Goal: Register for event/course

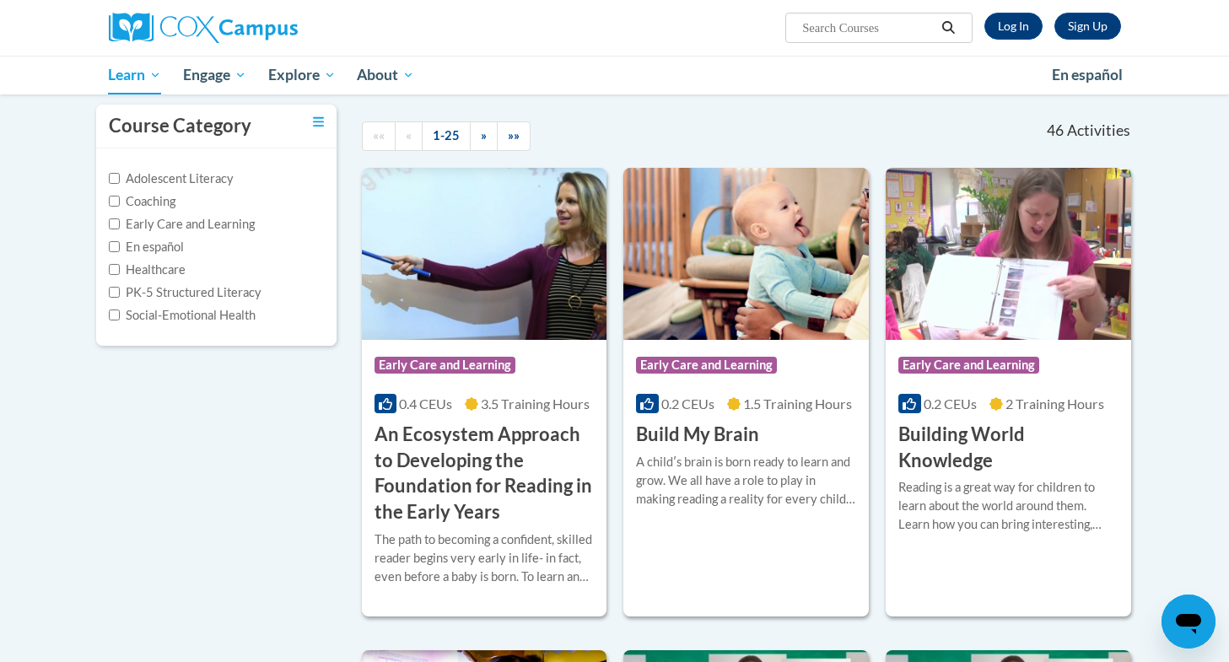
scroll to position [151, 0]
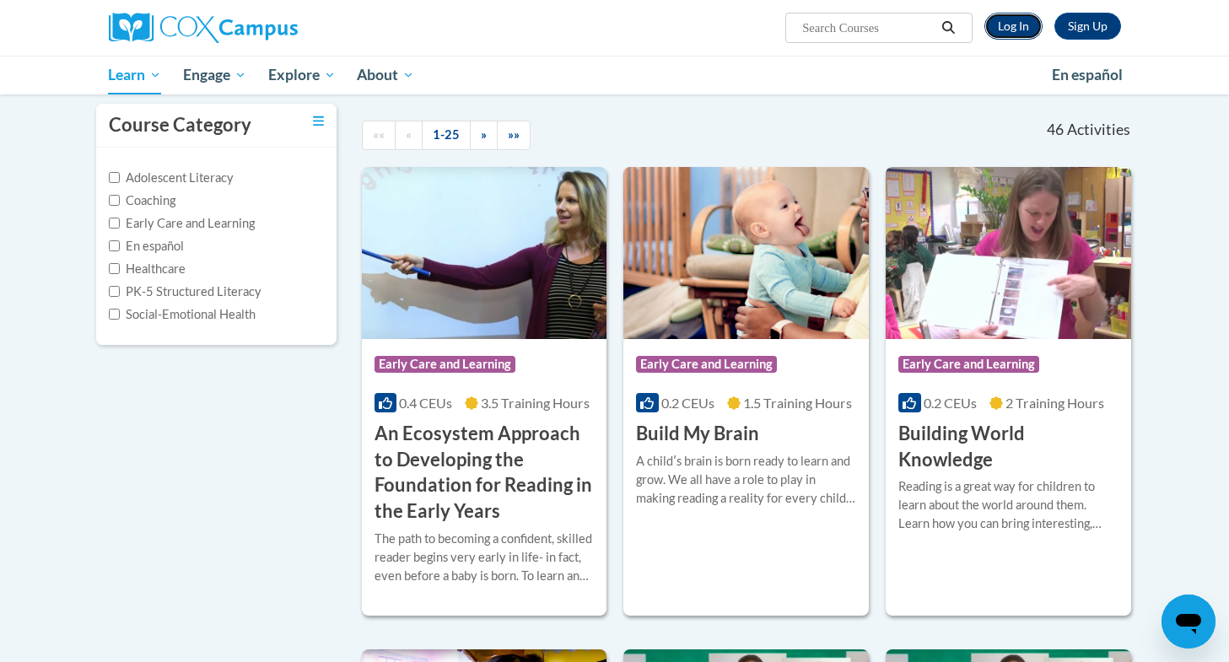
click at [1011, 32] on link "Log In" at bounding box center [1013, 26] width 58 height 27
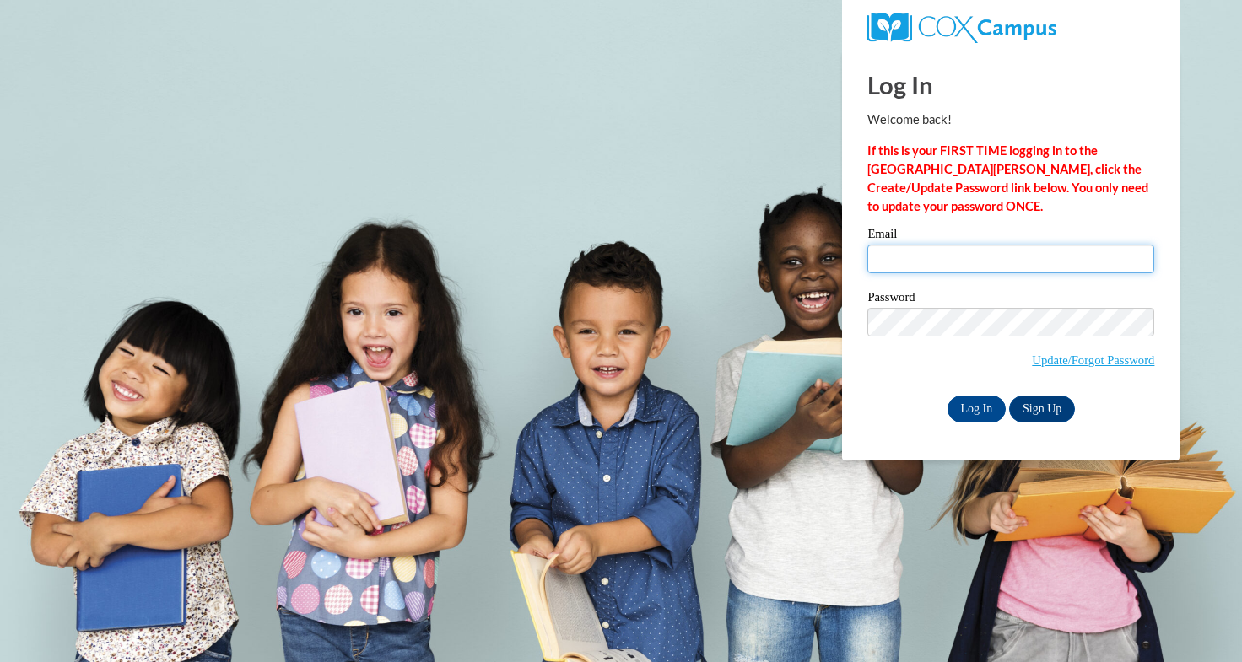
click at [949, 259] on input "Email" at bounding box center [1010, 259] width 287 height 29
type input "veronicabe28@outlook.com"
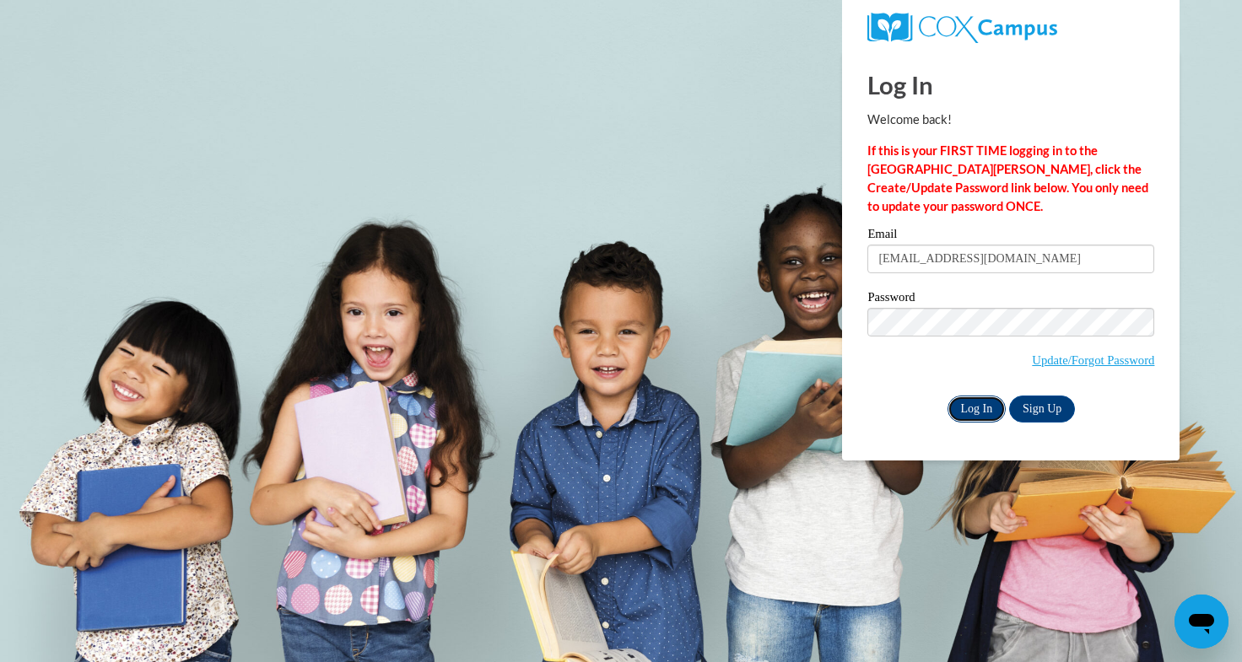
click at [976, 412] on input "Log In" at bounding box center [976, 409] width 59 height 27
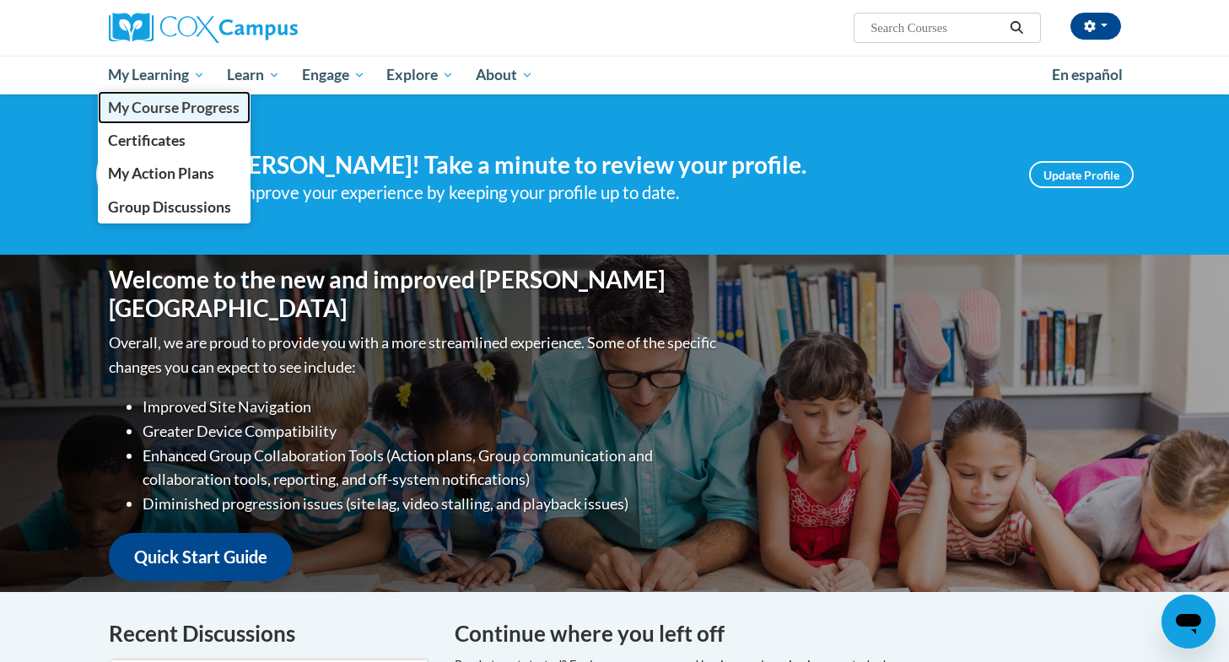
click at [187, 109] on span "My Course Progress" at bounding box center [174, 108] width 132 height 18
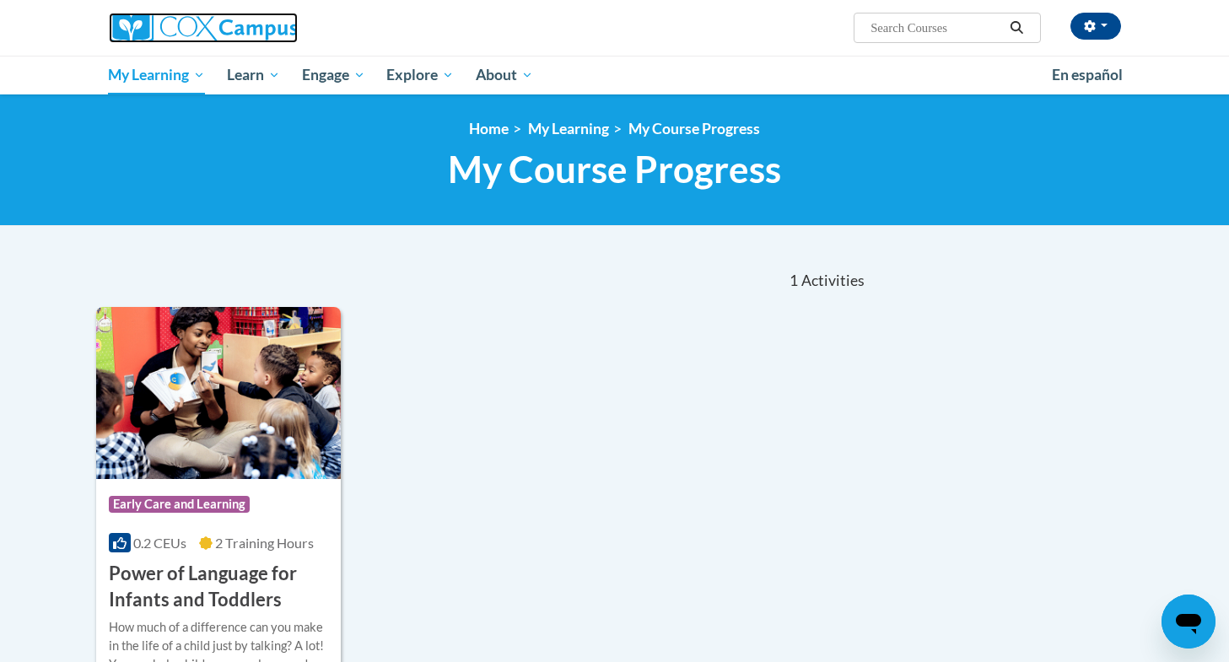
click at [127, 29] on img at bounding box center [203, 28] width 189 height 30
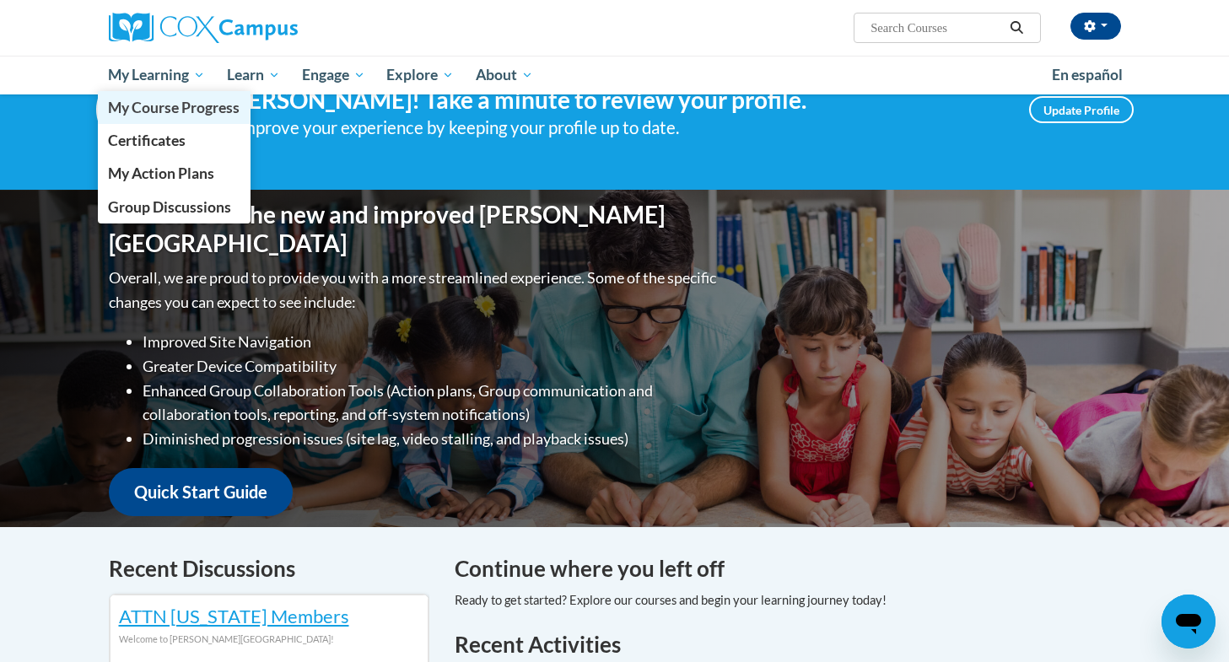
scroll to position [64, 0]
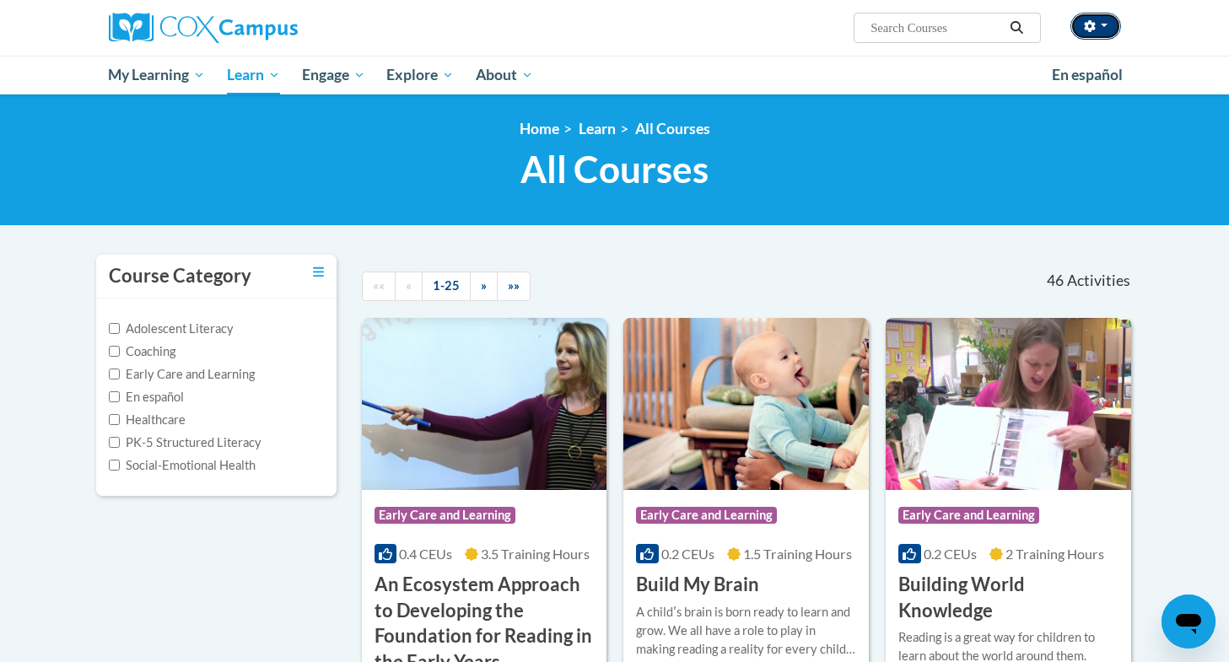
click at [1089, 35] on button "button" at bounding box center [1095, 26] width 51 height 27
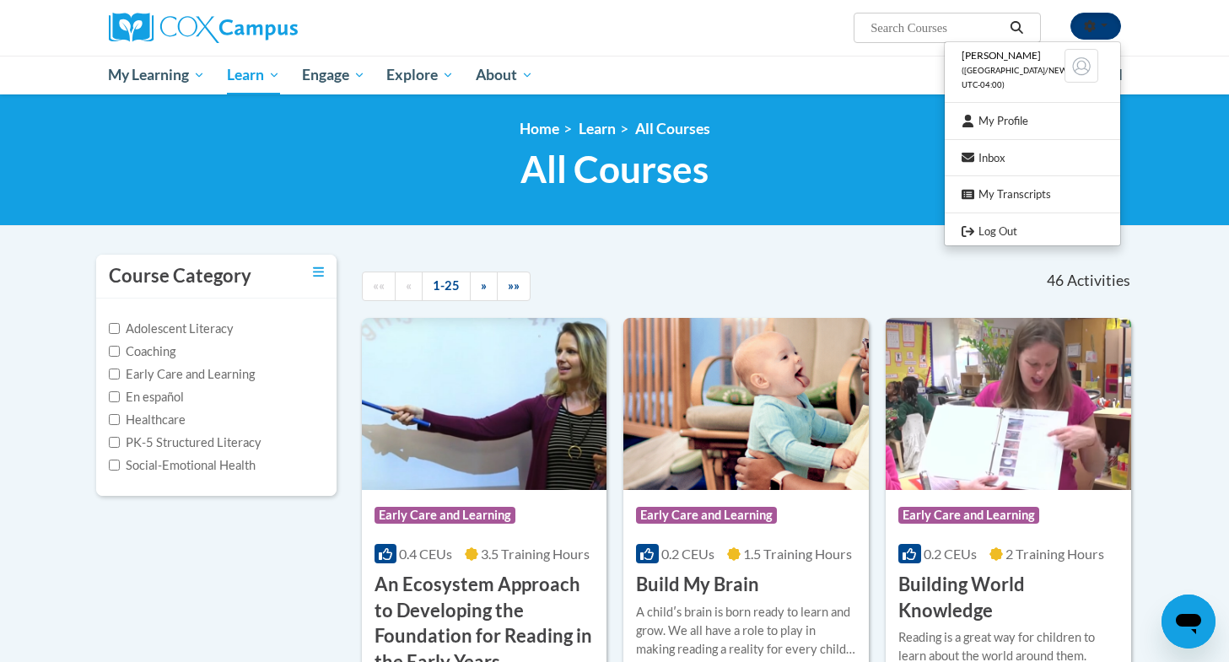
click at [1091, 31] on icon "button" at bounding box center [1090, 26] width 12 height 12
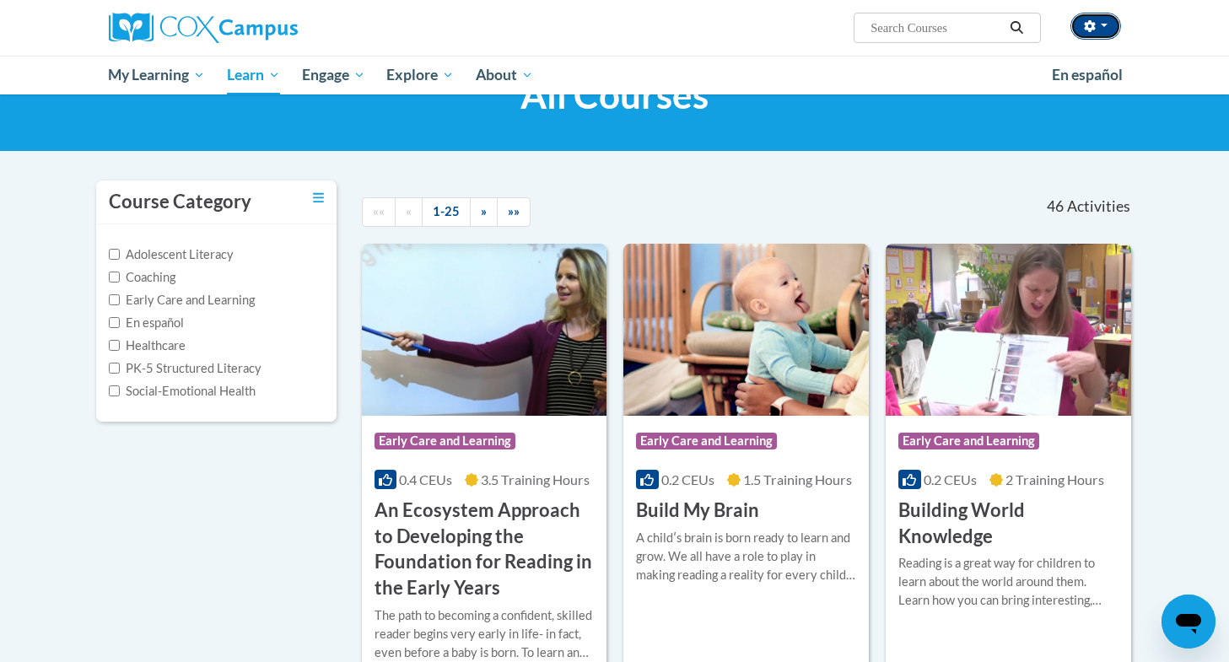
scroll to position [1, 0]
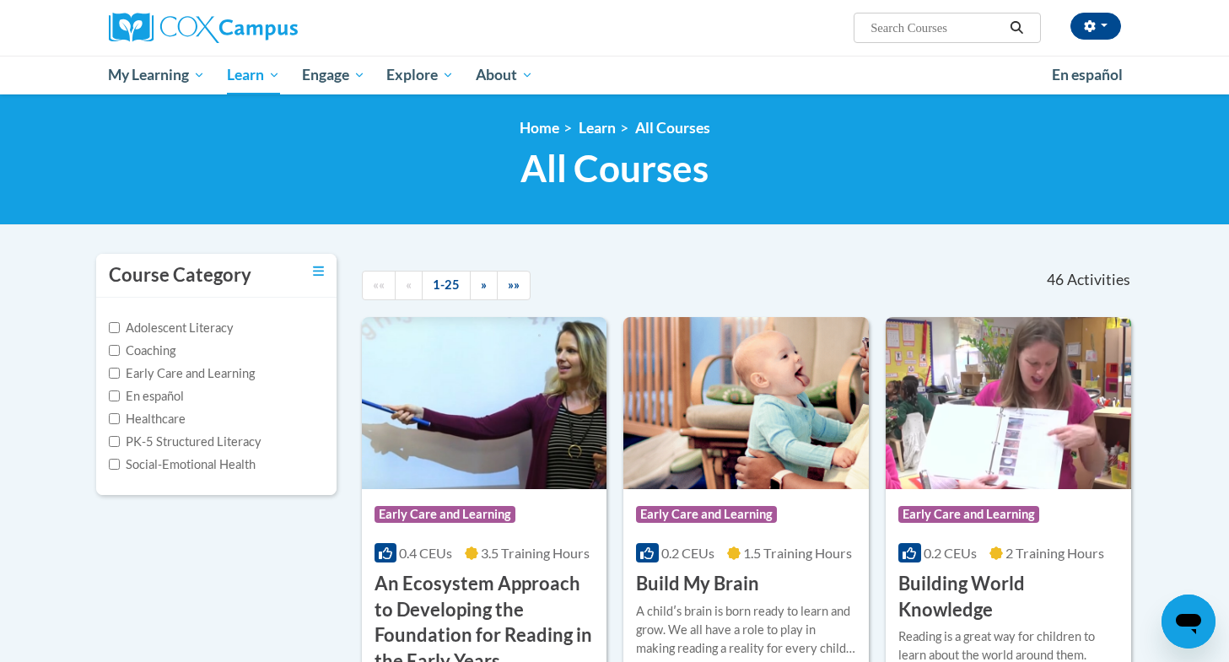
click at [908, 25] on input "Search..." at bounding box center [936, 28] width 135 height 20
type input "talk with me"
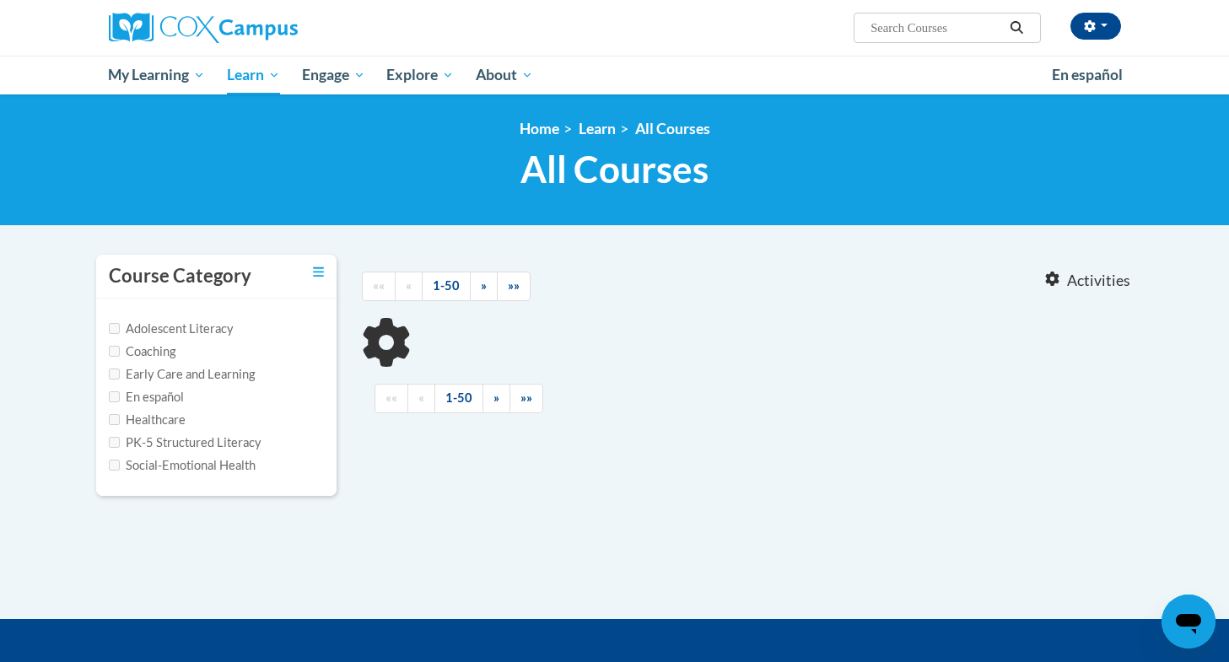
type input "talk with me"
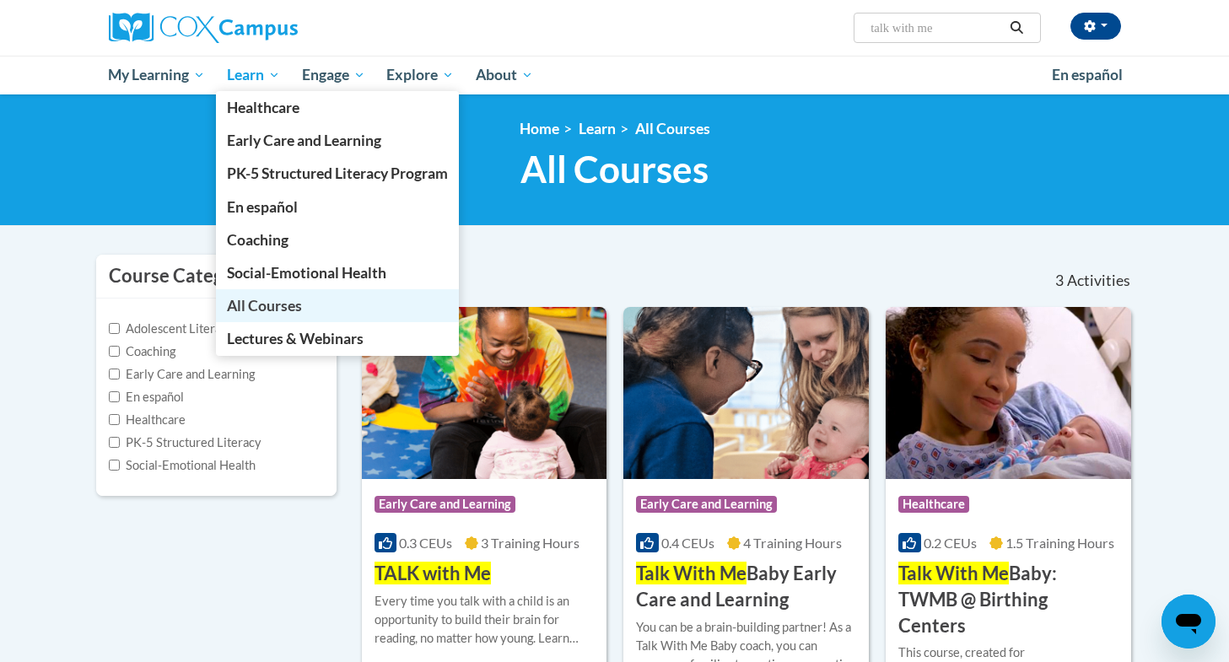
click at [263, 304] on span "All Courses" at bounding box center [264, 306] width 75 height 18
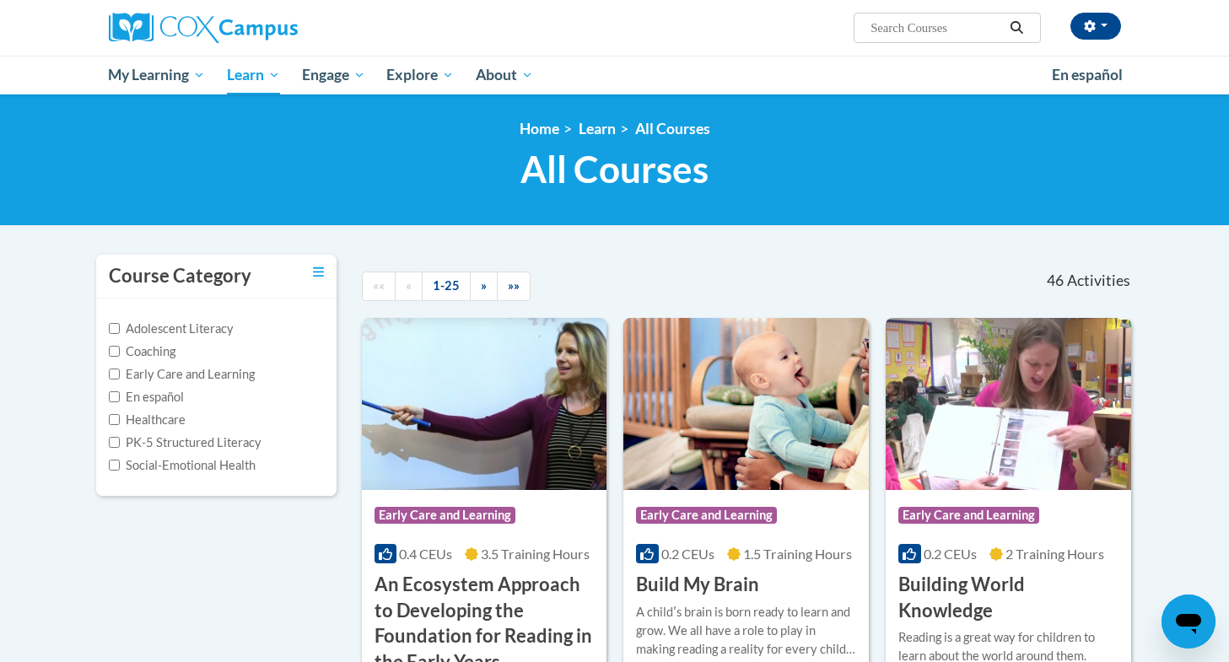
click at [956, 29] on input "Search..." at bounding box center [936, 28] width 135 height 20
type input "talk with me baby"
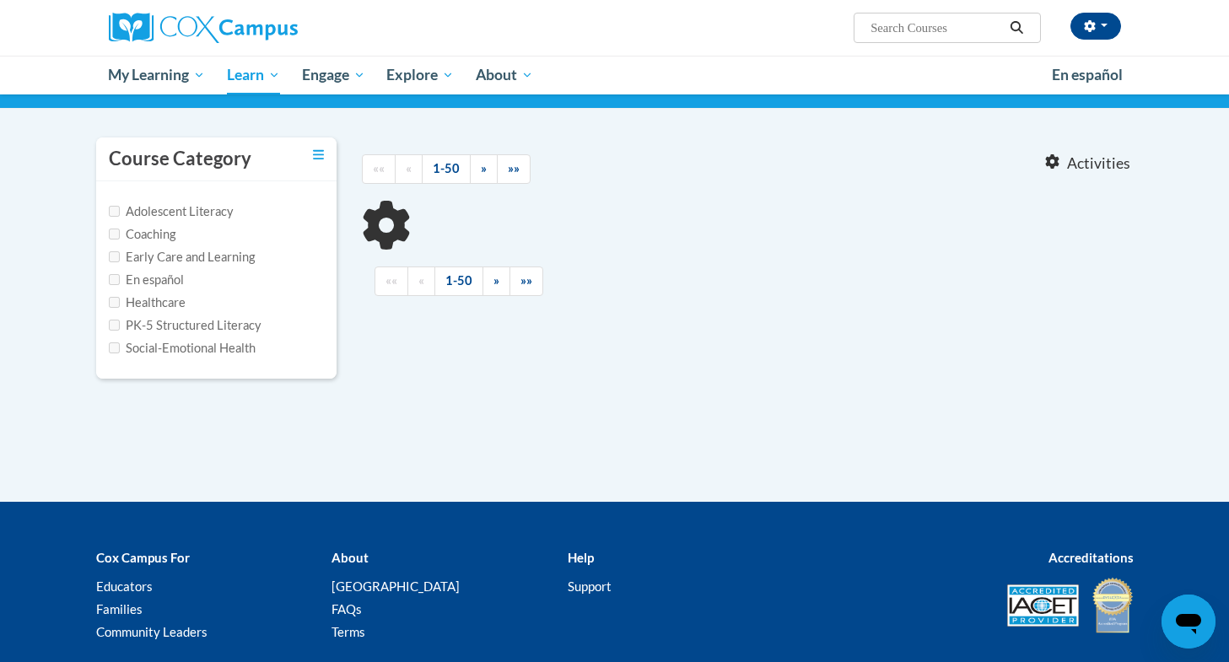
type input "talk with me baby"
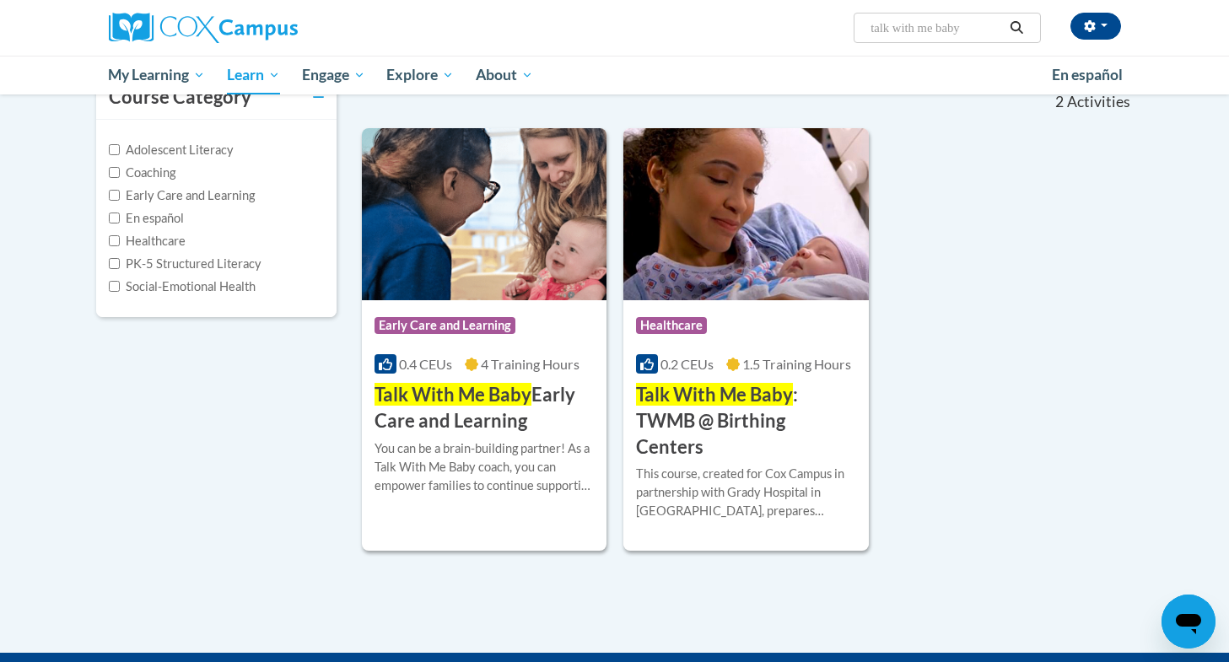
scroll to position [180, 0]
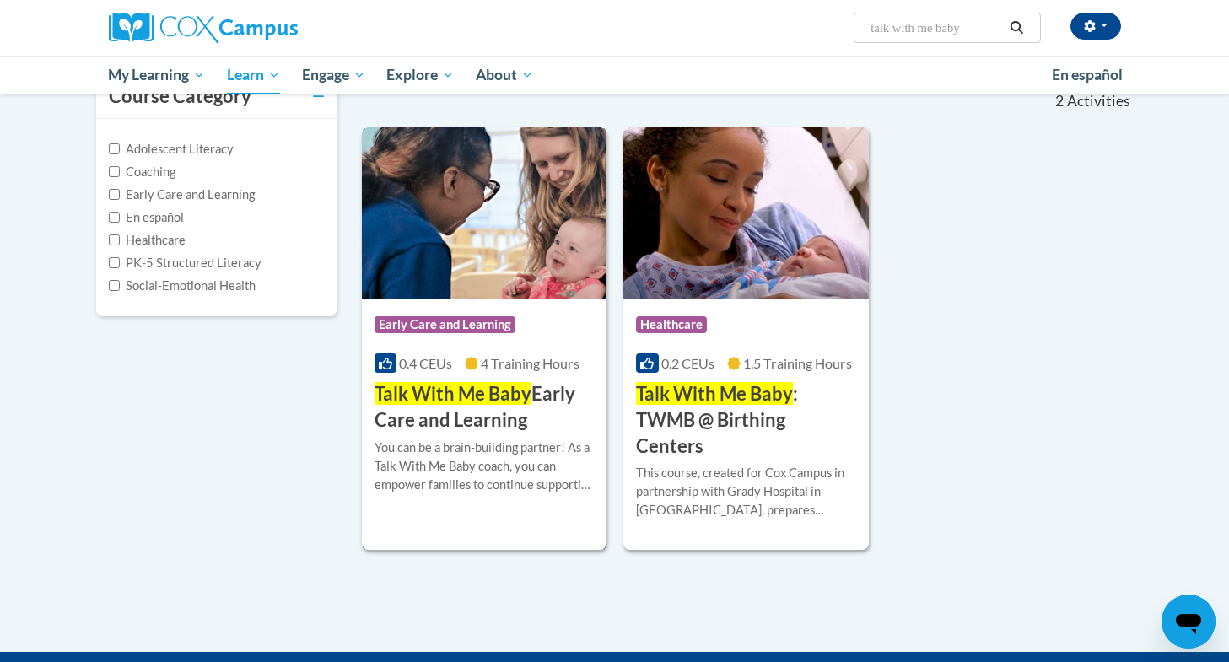
click at [540, 236] on img at bounding box center [484, 213] width 245 height 172
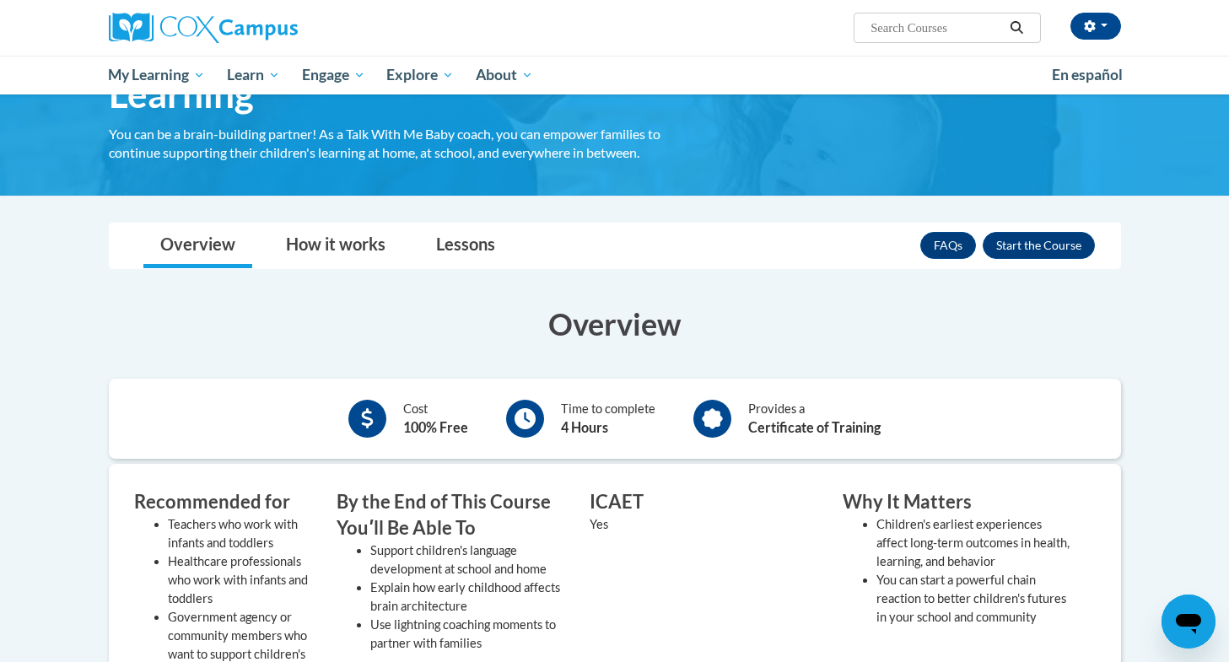
scroll to position [146, 0]
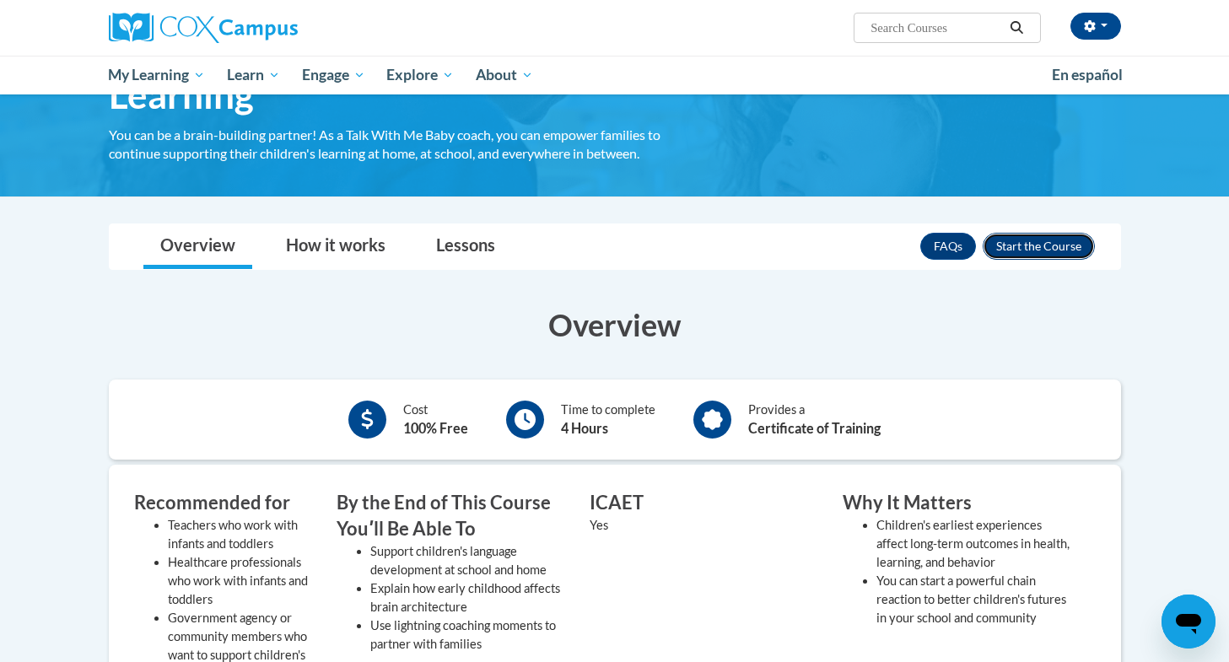
click at [1038, 252] on button "Enroll" at bounding box center [1039, 246] width 112 height 27
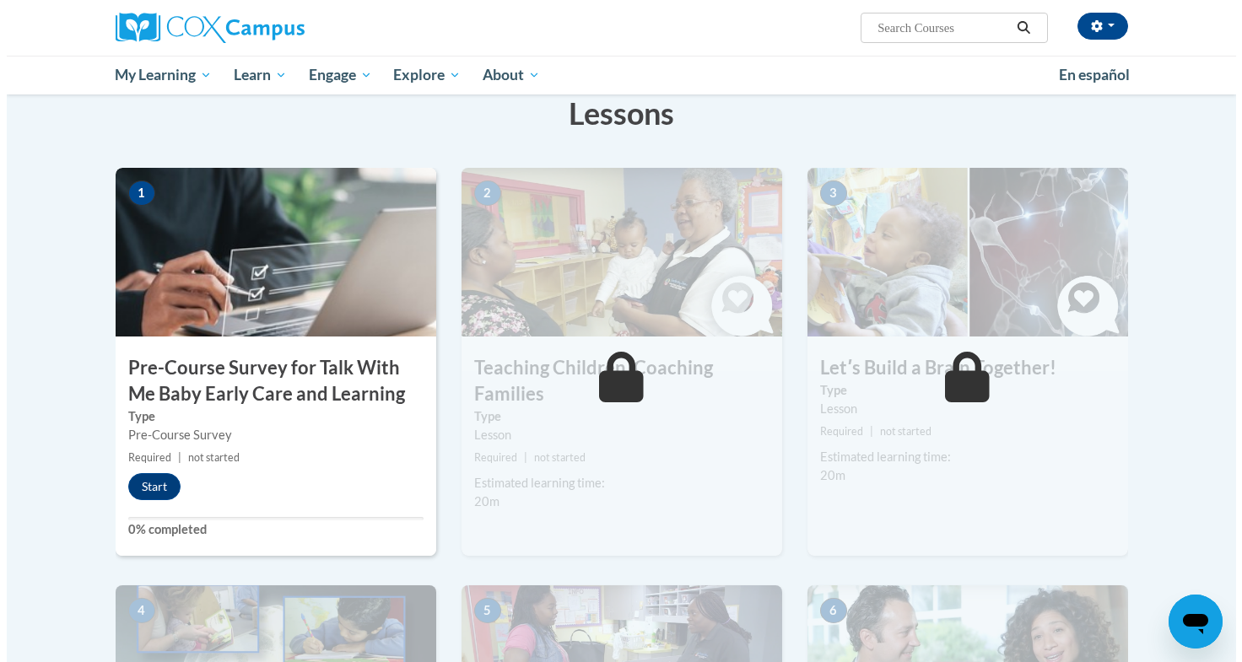
scroll to position [273, 0]
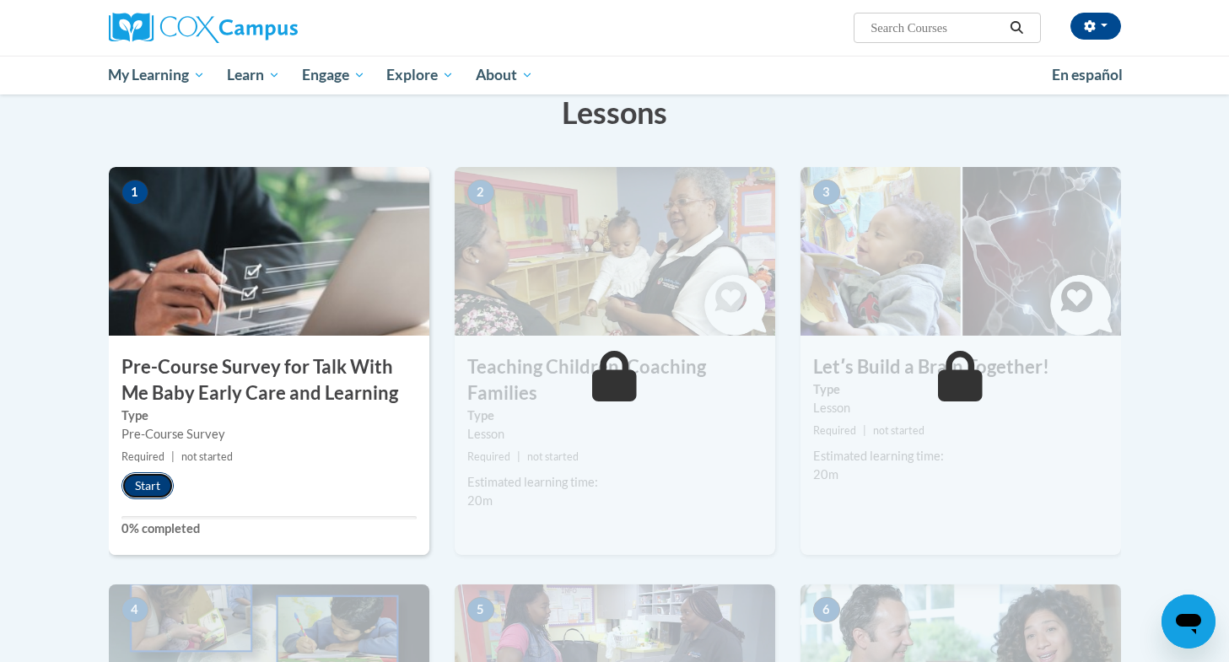
click at [154, 483] on button "Start" at bounding box center [147, 485] width 52 height 27
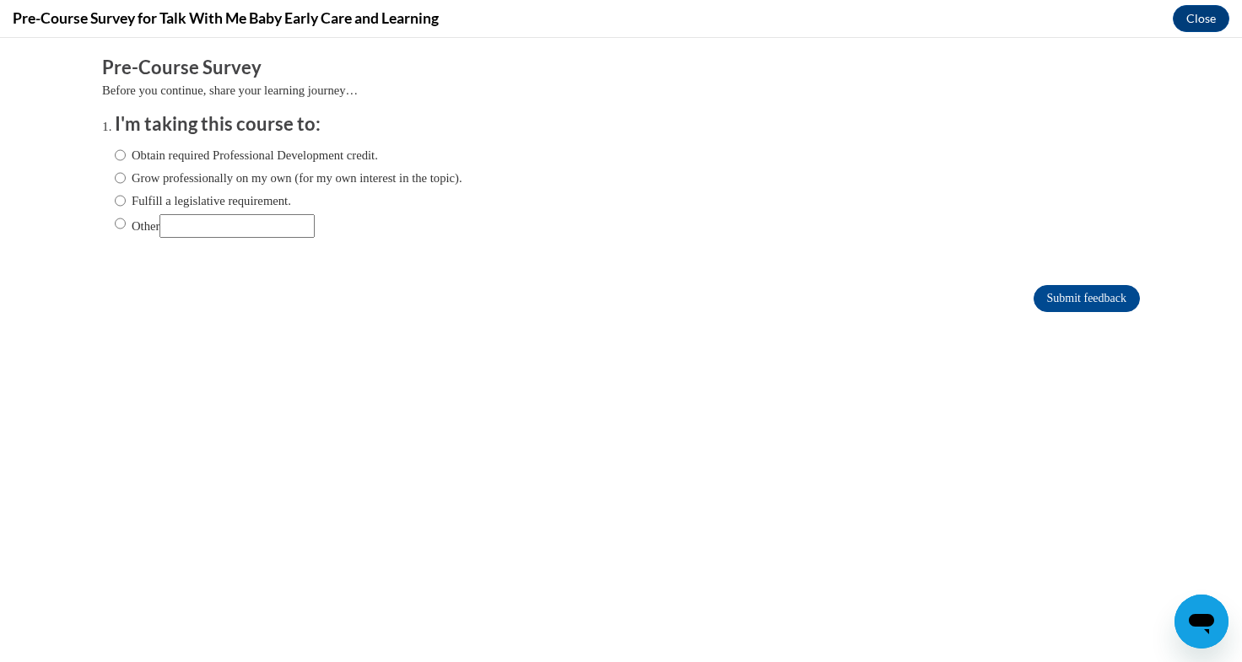
scroll to position [0, 0]
click at [1196, 29] on button "Close" at bounding box center [1200, 18] width 57 height 27
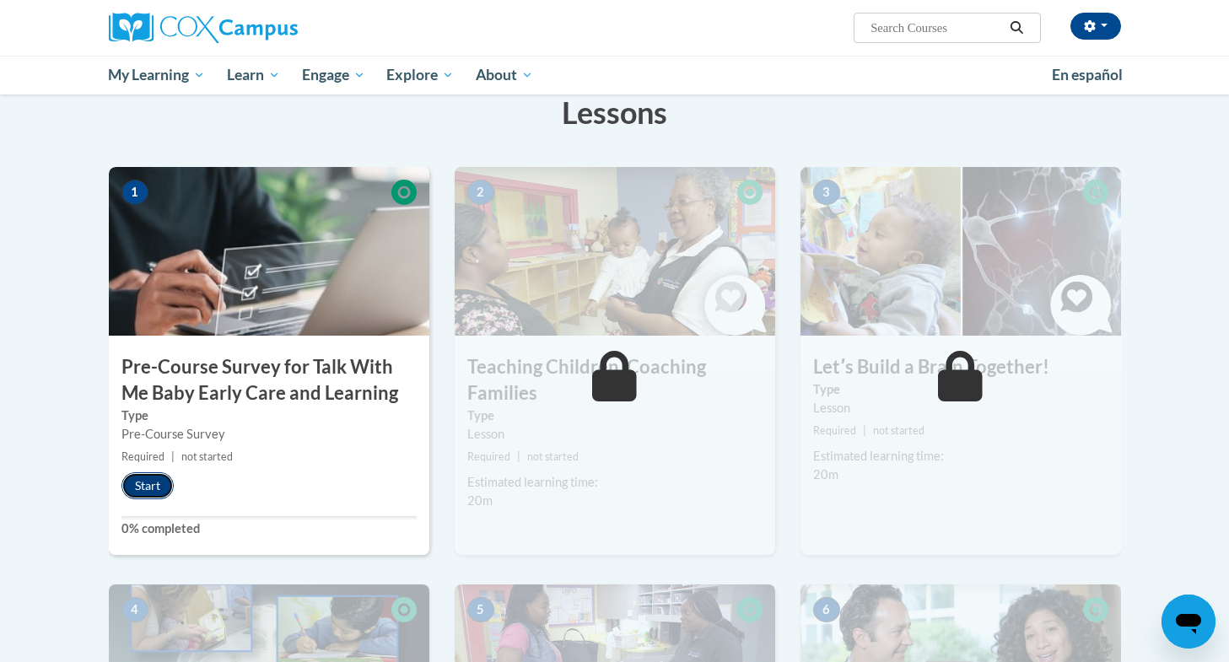
click at [141, 483] on button "Start" at bounding box center [147, 485] width 52 height 27
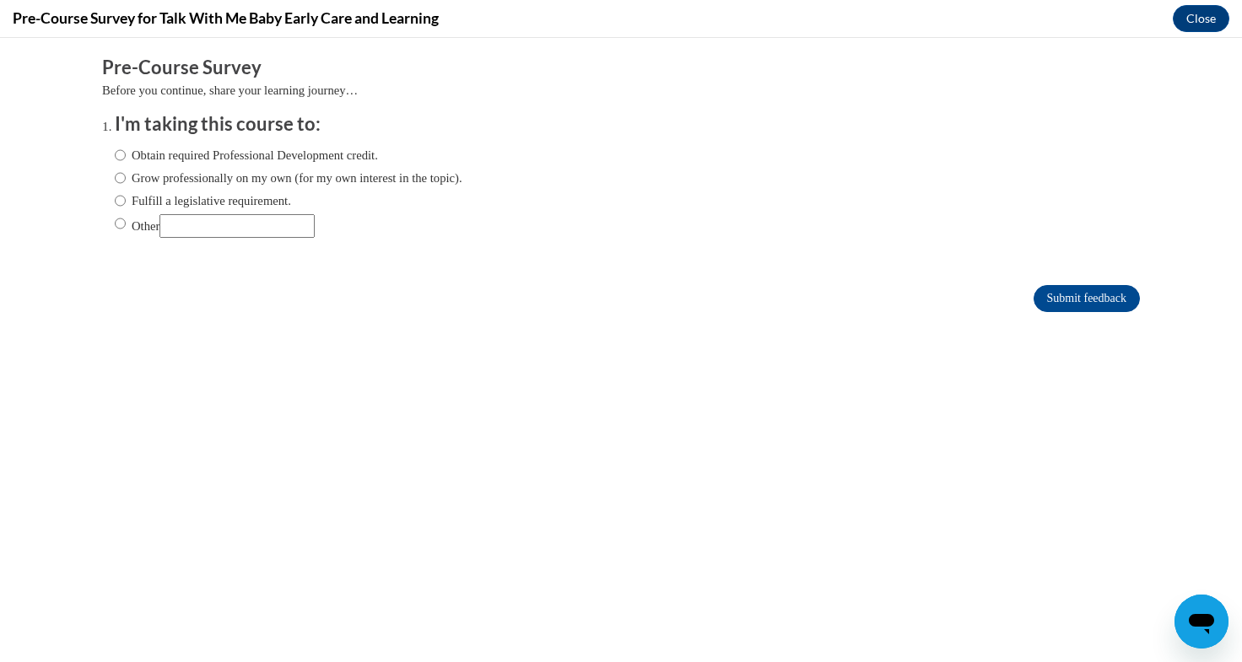
click at [170, 161] on label "Obtain required Professional Development credit." at bounding box center [246, 155] width 263 height 19
click at [126, 161] on input "Obtain required Professional Development credit." at bounding box center [120, 155] width 11 height 19
radio input "true"
click at [277, 176] on label "Grow professionally on my own (for my own interest in the topic)." at bounding box center [289, 178] width 348 height 19
click at [126, 176] on input "Grow professionally on my own (for my own interest in the topic)." at bounding box center [120, 178] width 11 height 19
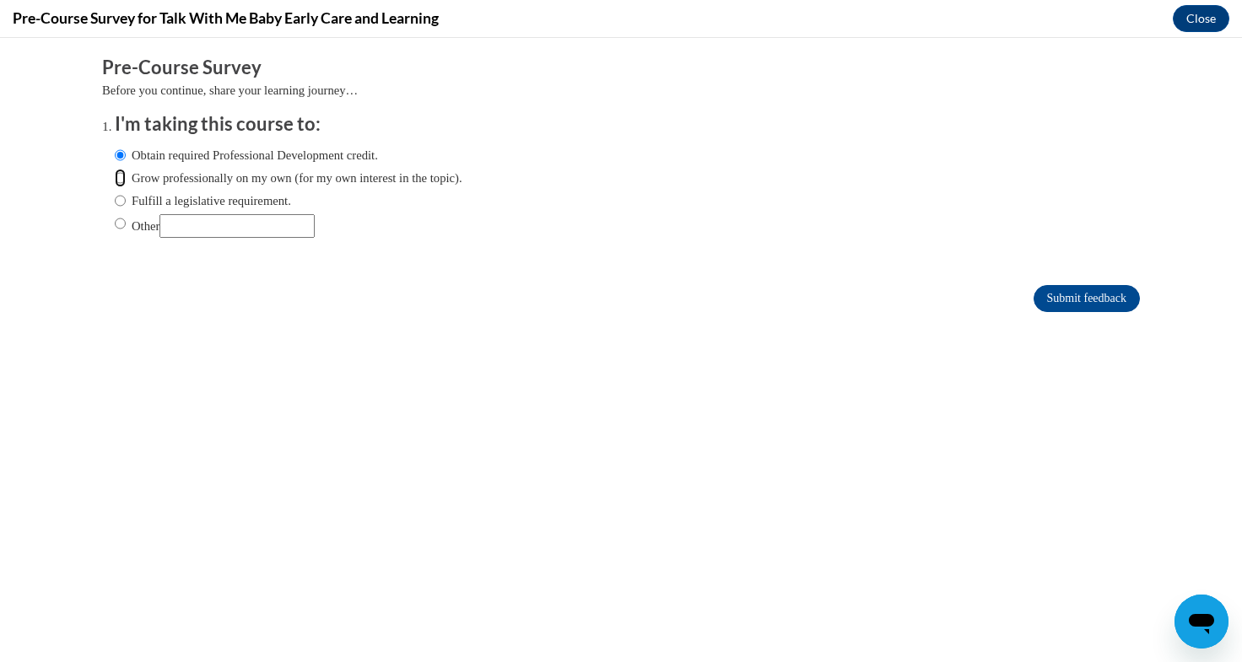
radio input "true"
click at [272, 152] on label "Obtain required Professional Development credit." at bounding box center [246, 155] width 263 height 19
click at [126, 152] on input "Obtain required Professional Development credit." at bounding box center [120, 155] width 11 height 19
radio input "true"
click at [1043, 305] on input "Submit feedback" at bounding box center [1086, 298] width 106 height 27
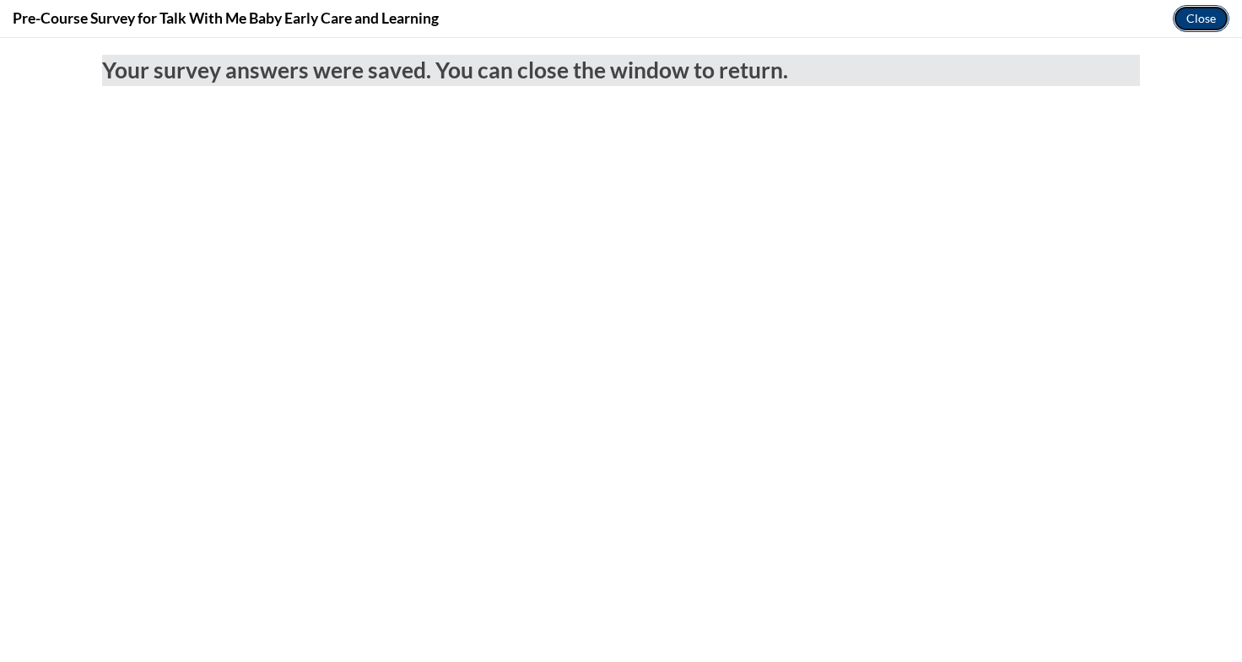
click at [1177, 27] on button "Close" at bounding box center [1200, 18] width 57 height 27
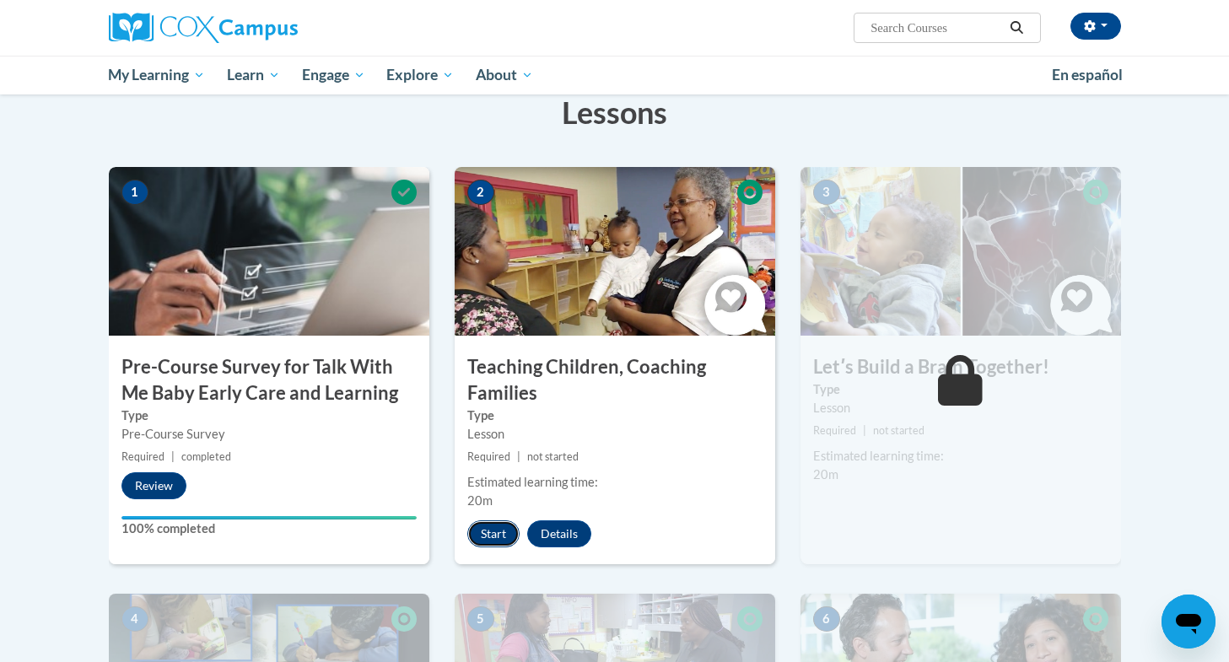
click at [486, 536] on button "Start" at bounding box center [493, 533] width 52 height 27
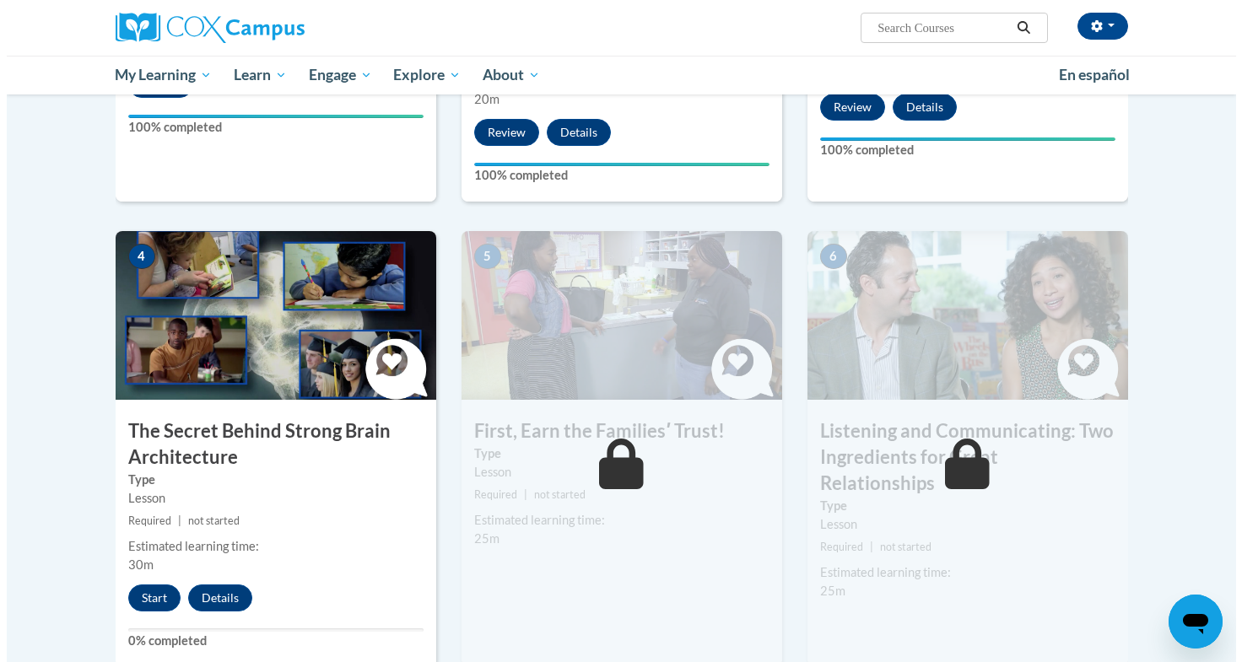
scroll to position [676, 0]
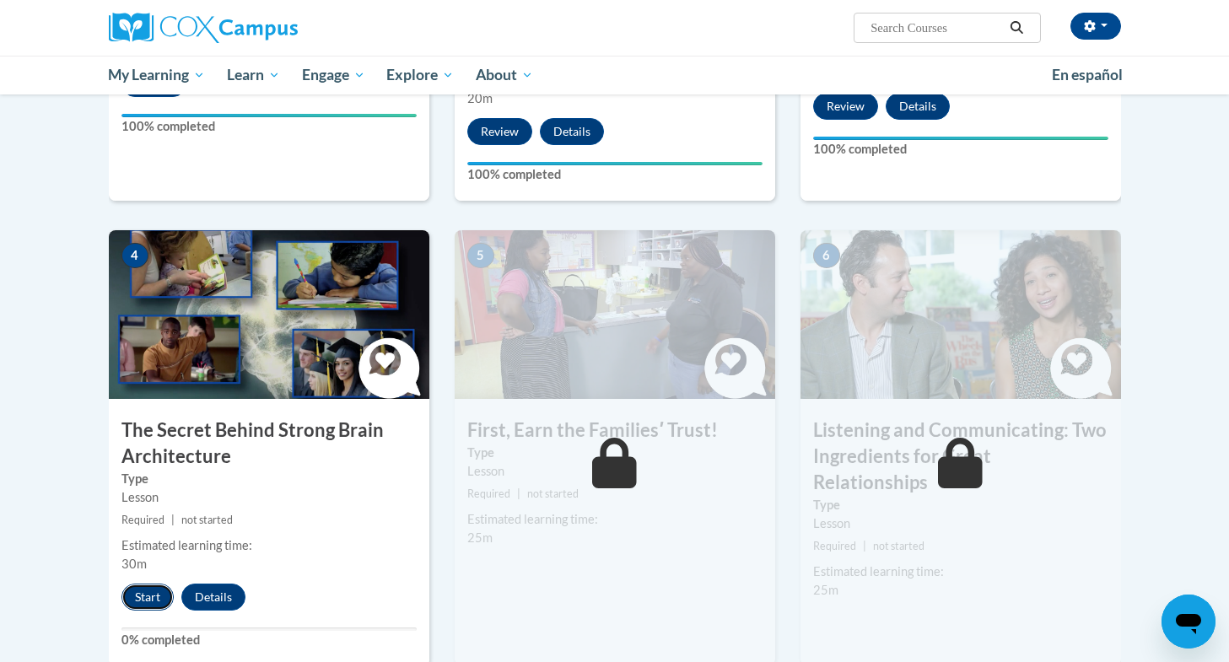
click at [152, 604] on button "Start" at bounding box center [147, 597] width 52 height 27
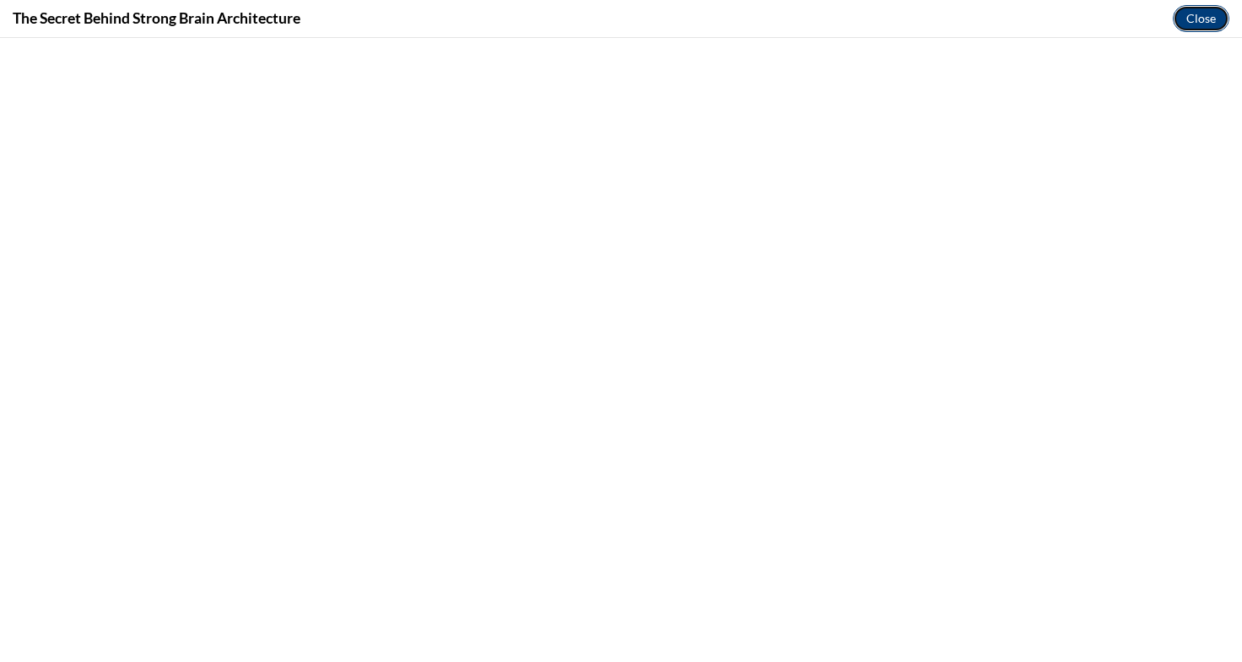
click at [1211, 27] on button "Close" at bounding box center [1200, 18] width 57 height 27
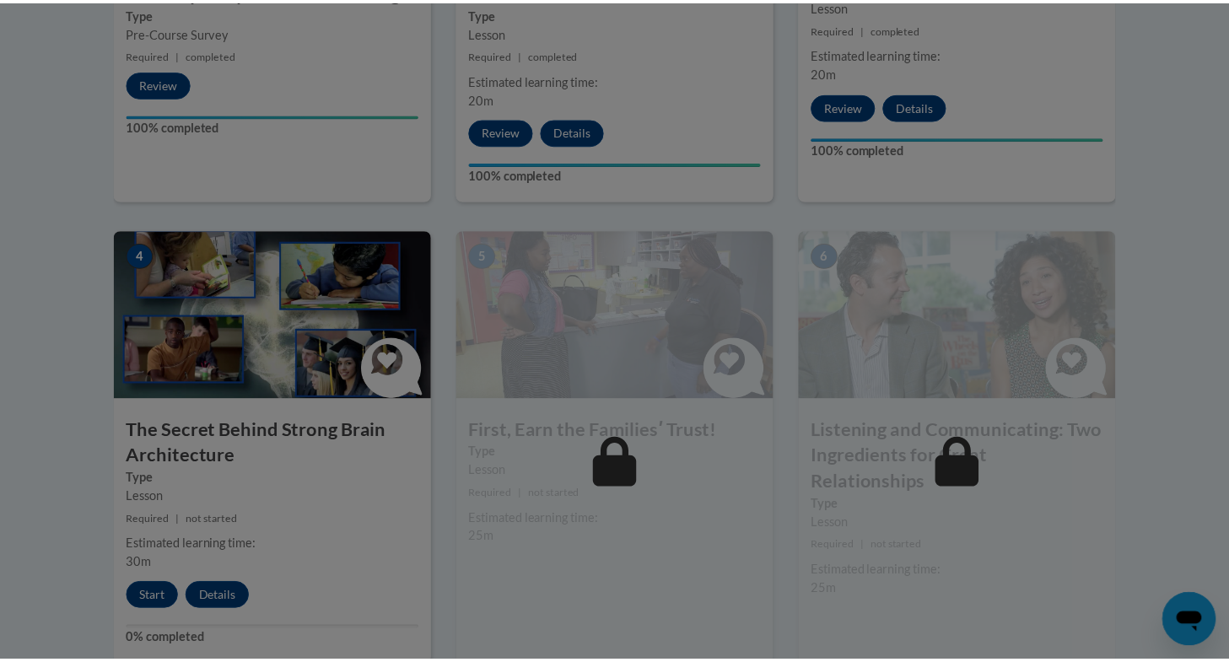
scroll to position [0, 0]
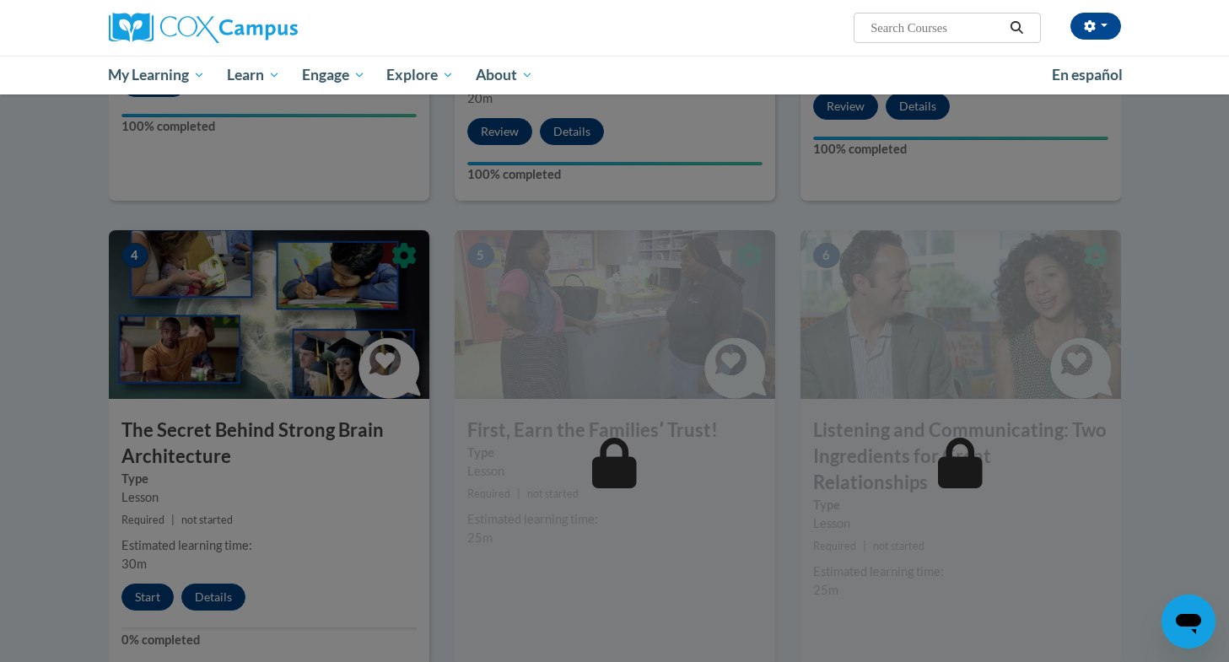
click at [411, 252] on div at bounding box center [614, 331] width 1229 height 662
click at [77, 472] on div at bounding box center [614, 331] width 1229 height 662
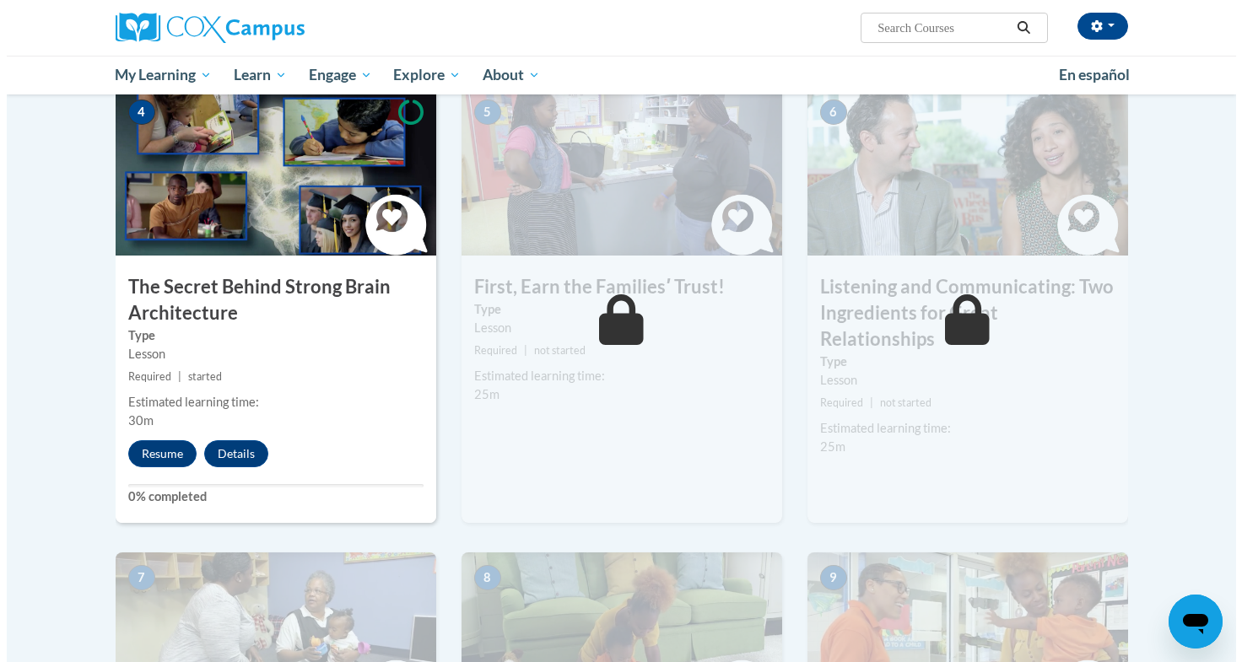
scroll to position [815, 0]
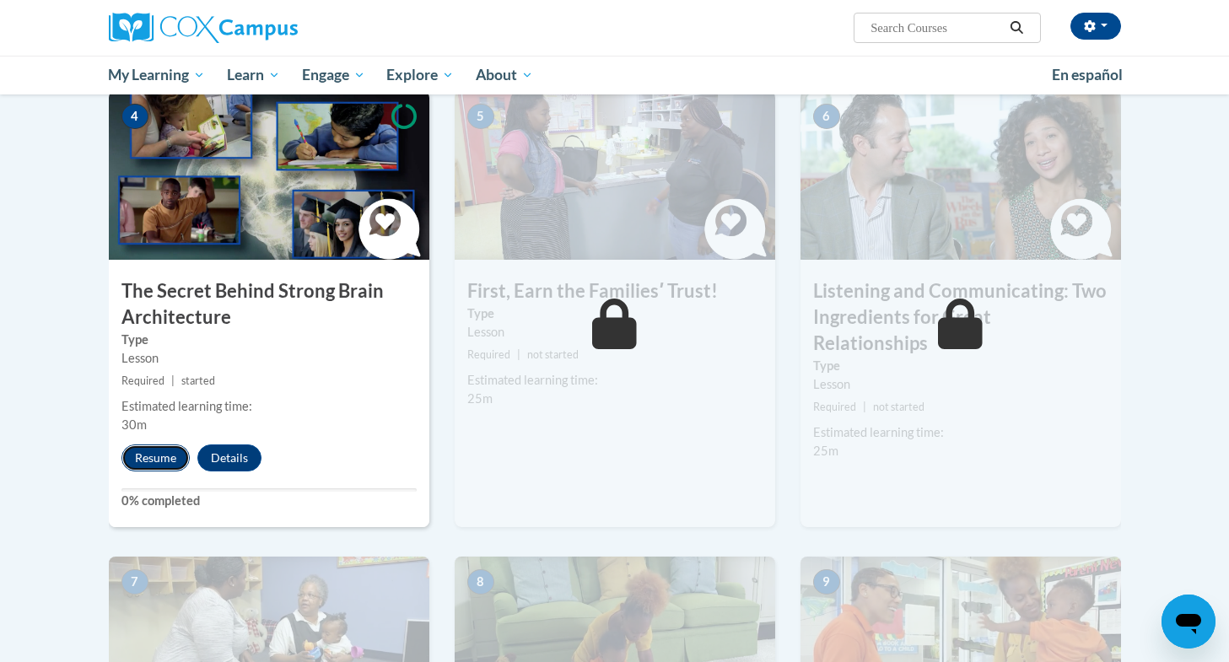
click at [160, 461] on button "Resume" at bounding box center [155, 458] width 68 height 27
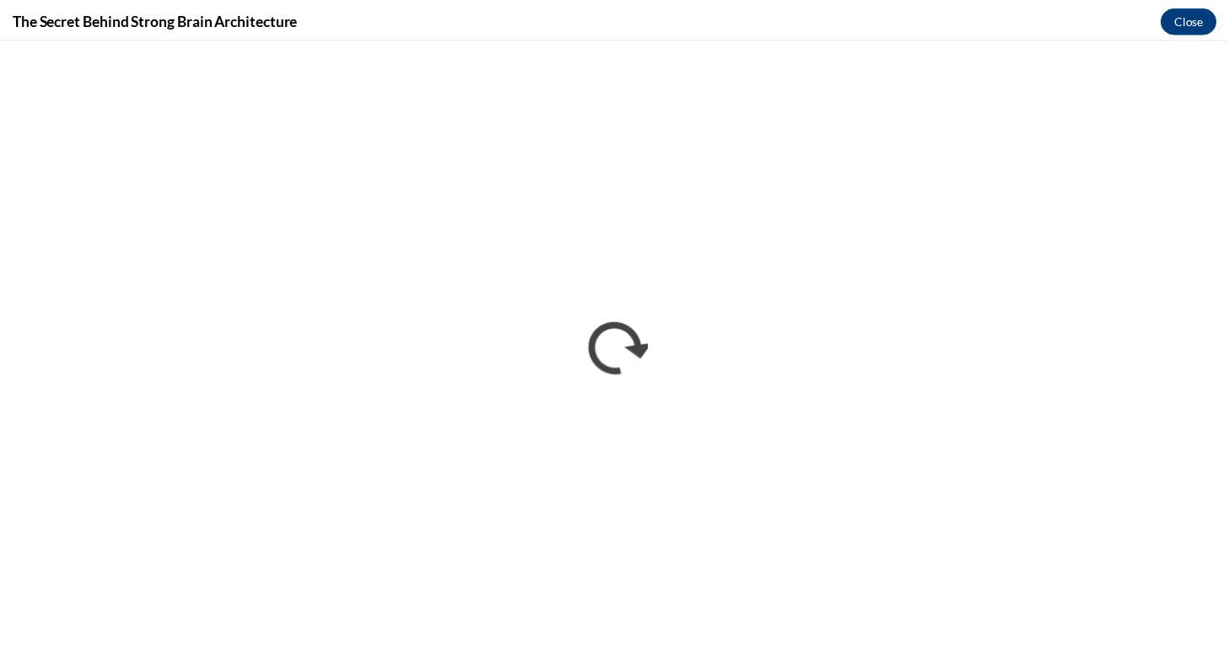
scroll to position [0, 0]
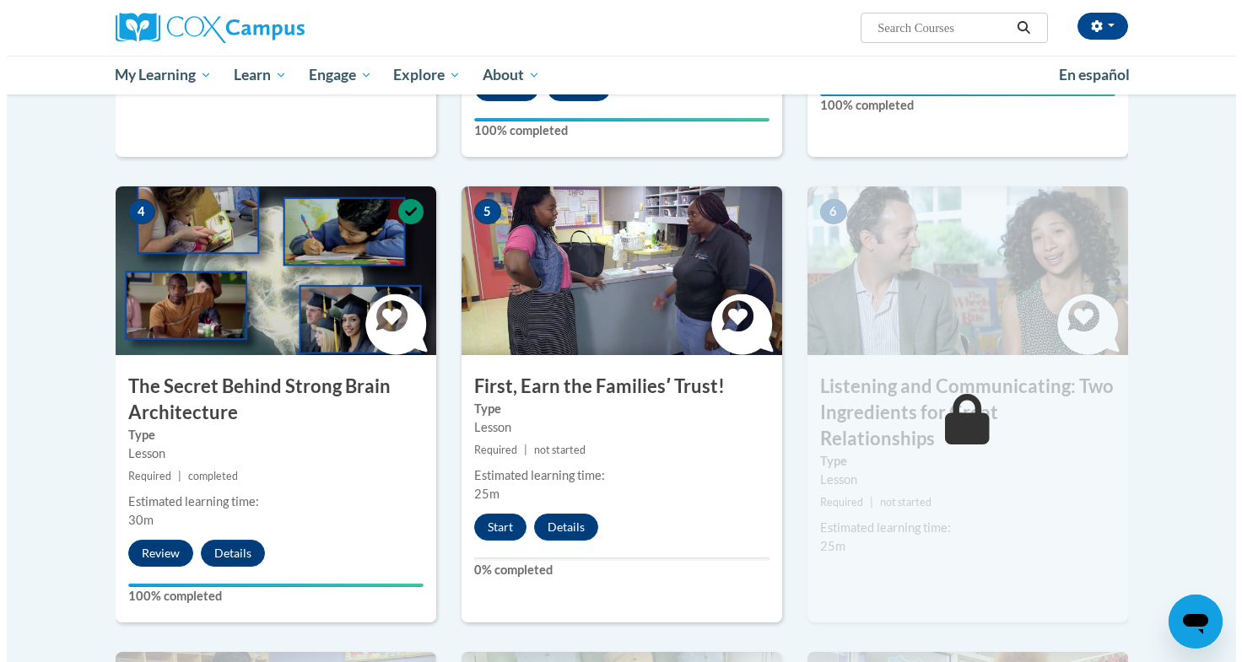
scroll to position [717, 0]
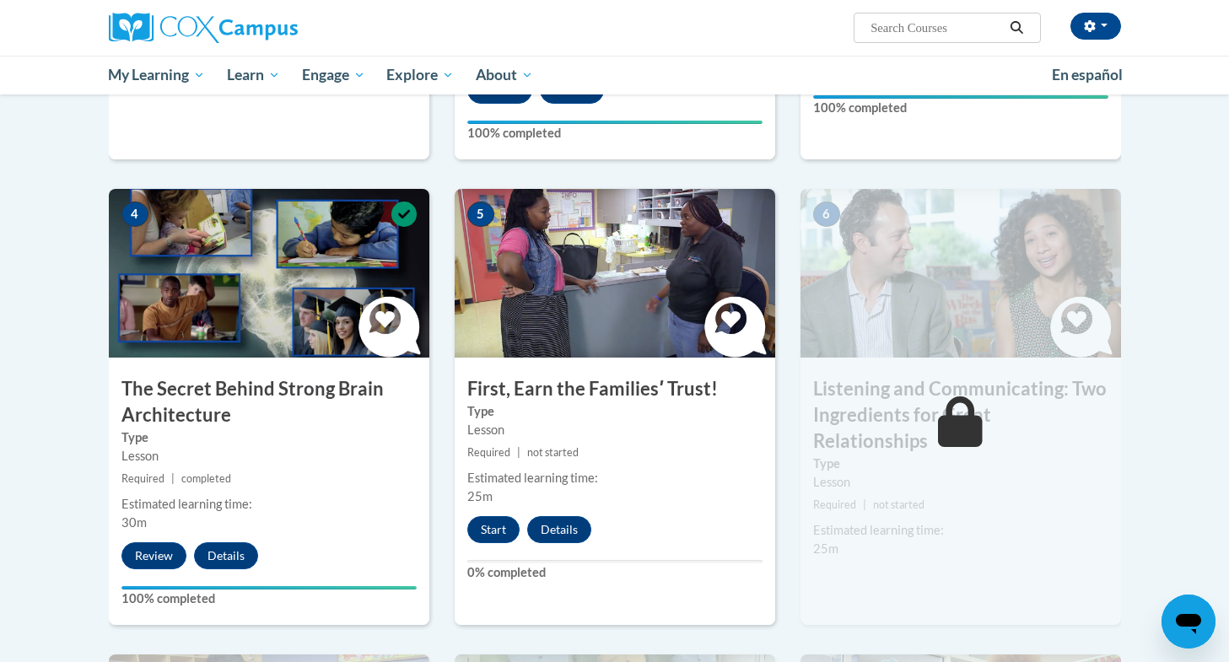
drag, startPoint x: 504, startPoint y: 531, endPoint x: 621, endPoint y: 583, distance: 127.3
click at [621, 583] on div "5 First, Earn the Familiesʹ Trust! Type Lesson Required | not started Estimated…" at bounding box center [615, 407] width 321 height 436
click at [477, 537] on button "Start" at bounding box center [493, 529] width 52 height 27
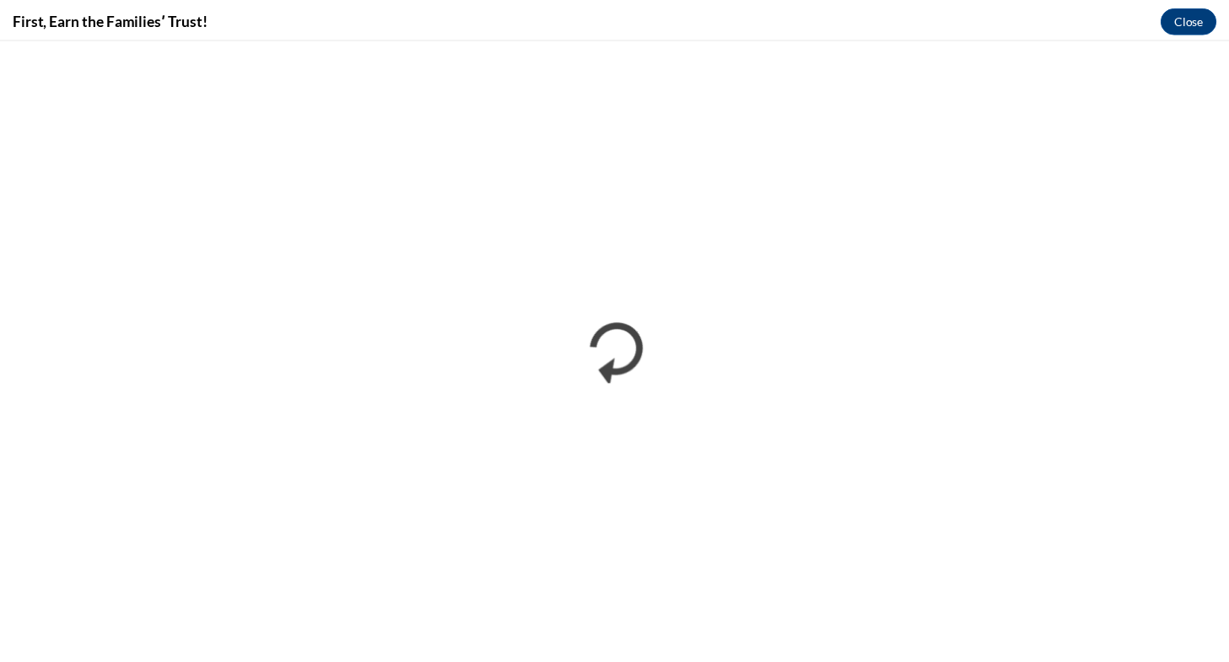
scroll to position [0, 0]
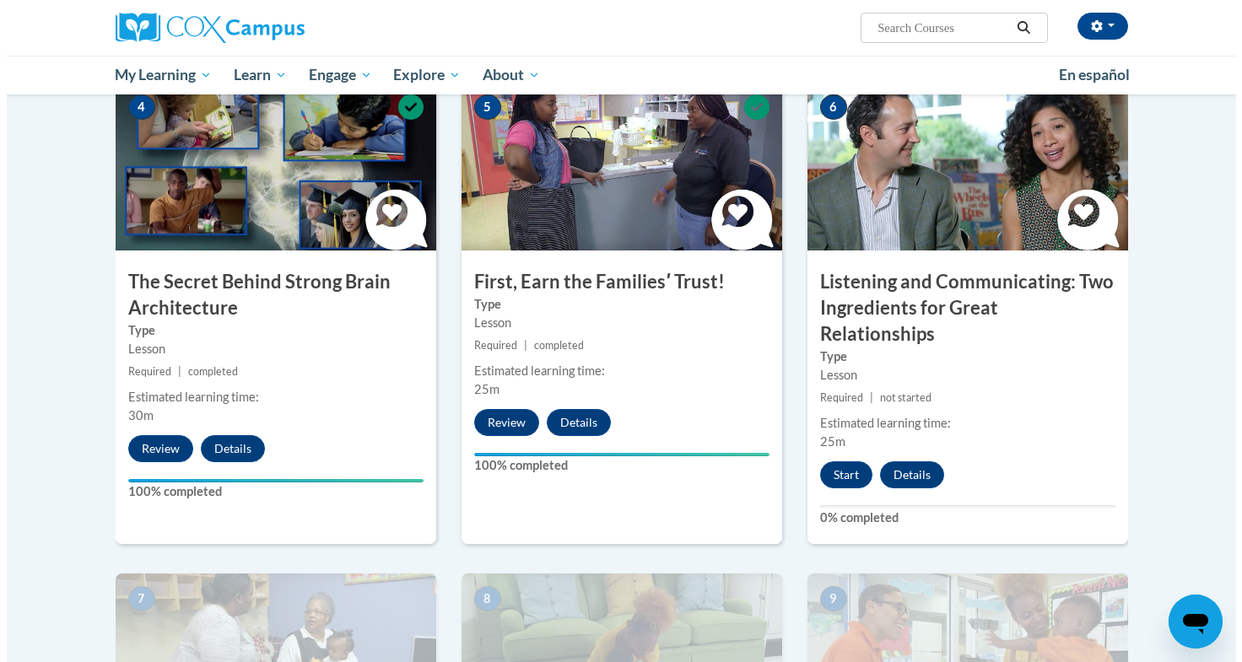
scroll to position [825, 0]
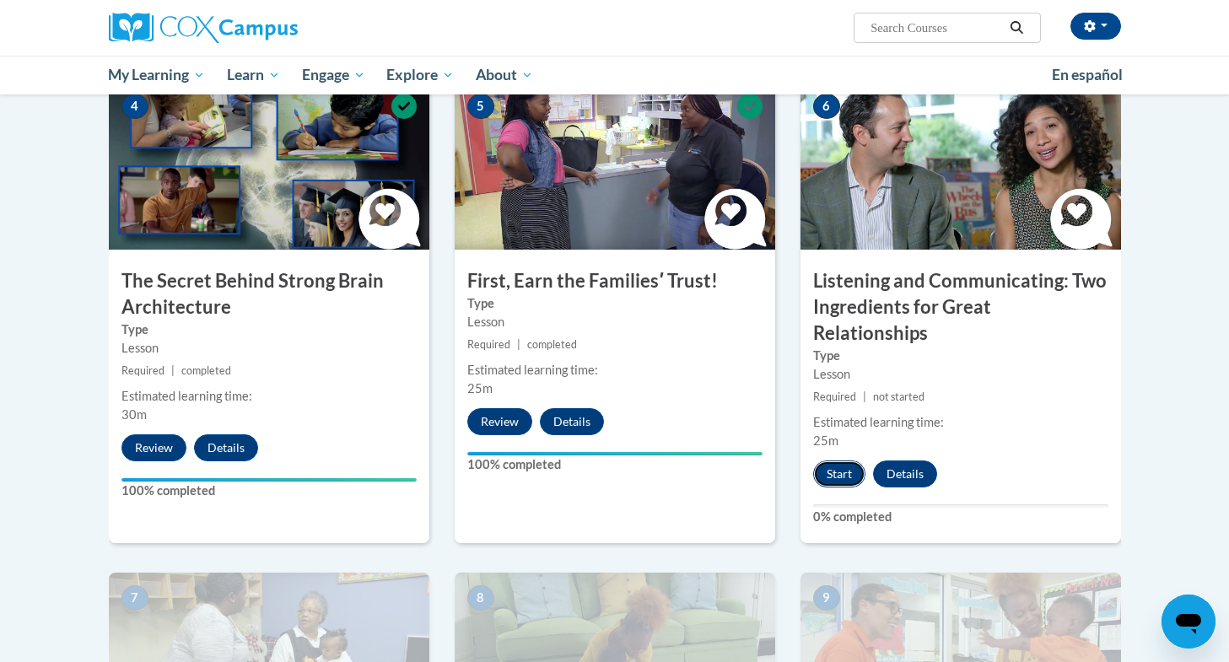
click at [837, 461] on button "Start" at bounding box center [839, 474] width 52 height 27
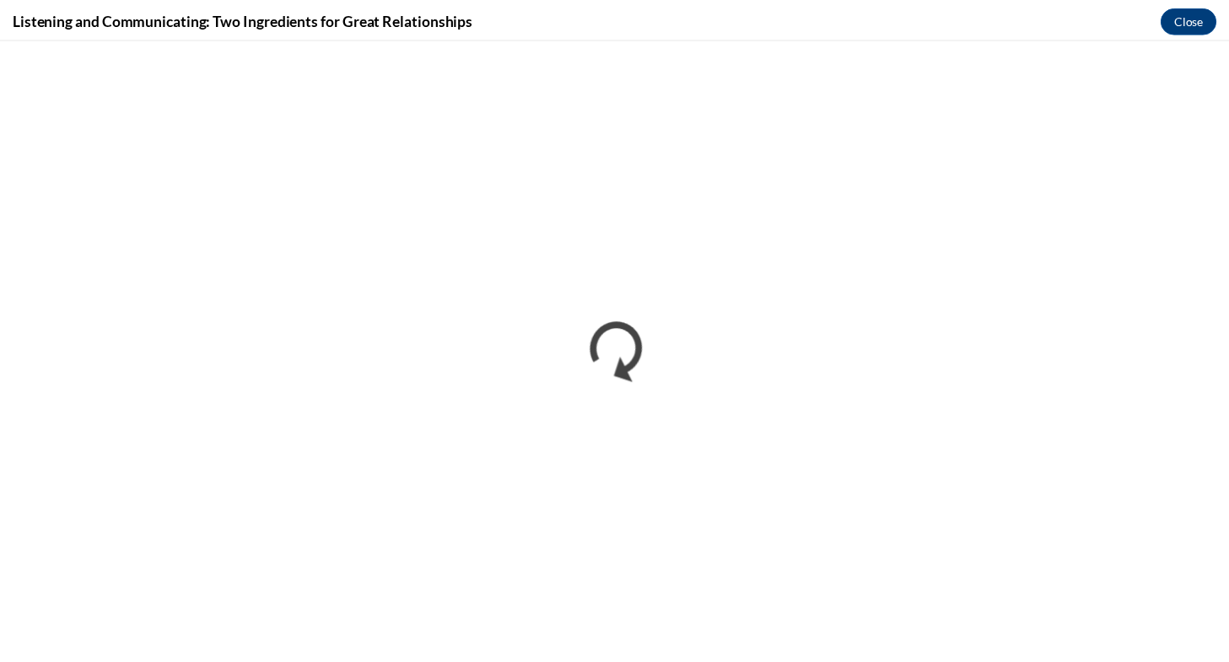
scroll to position [0, 0]
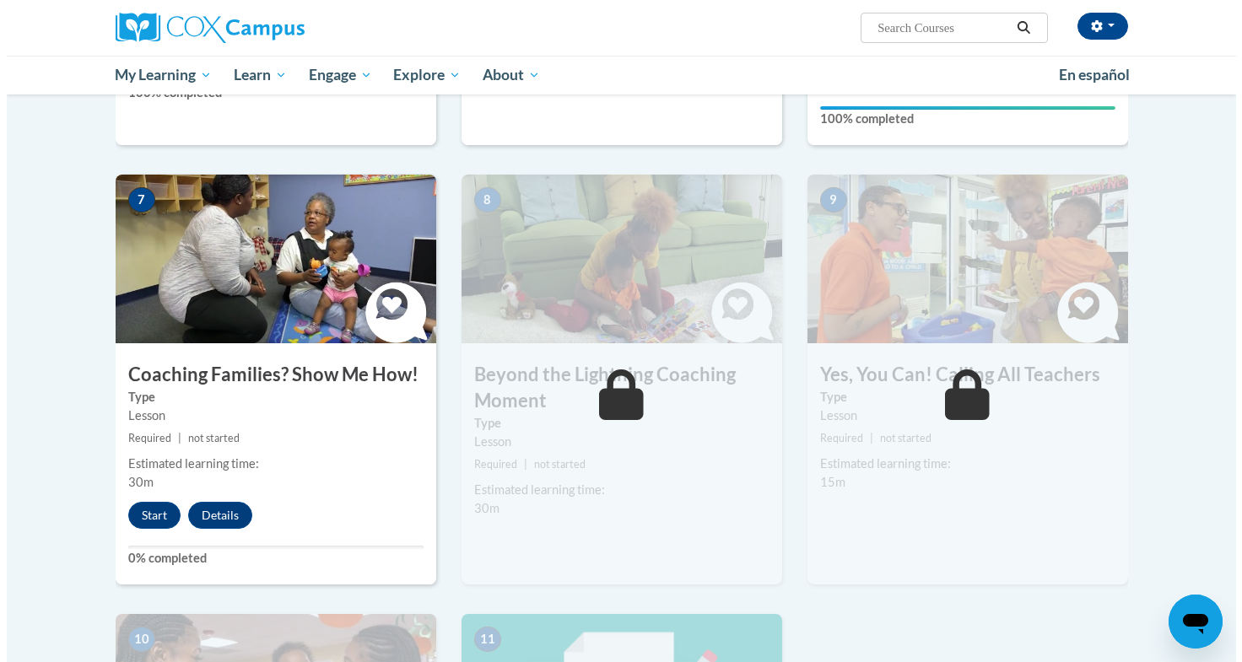
scroll to position [1224, 0]
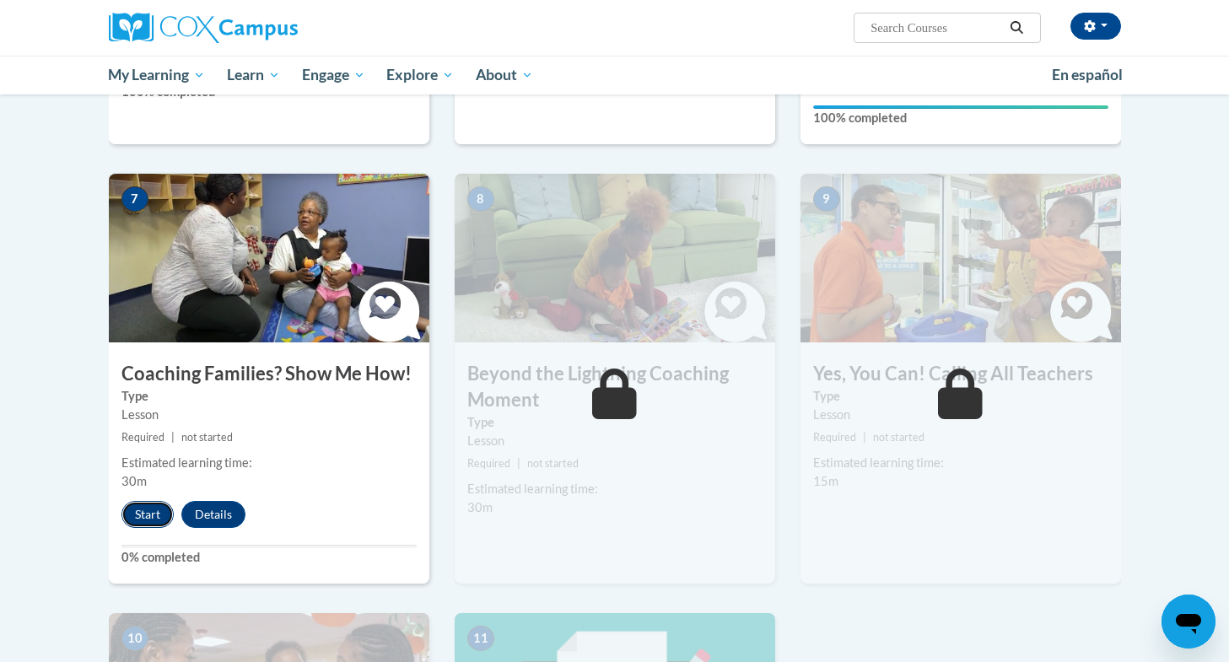
click at [144, 501] on button "Start" at bounding box center [147, 514] width 52 height 27
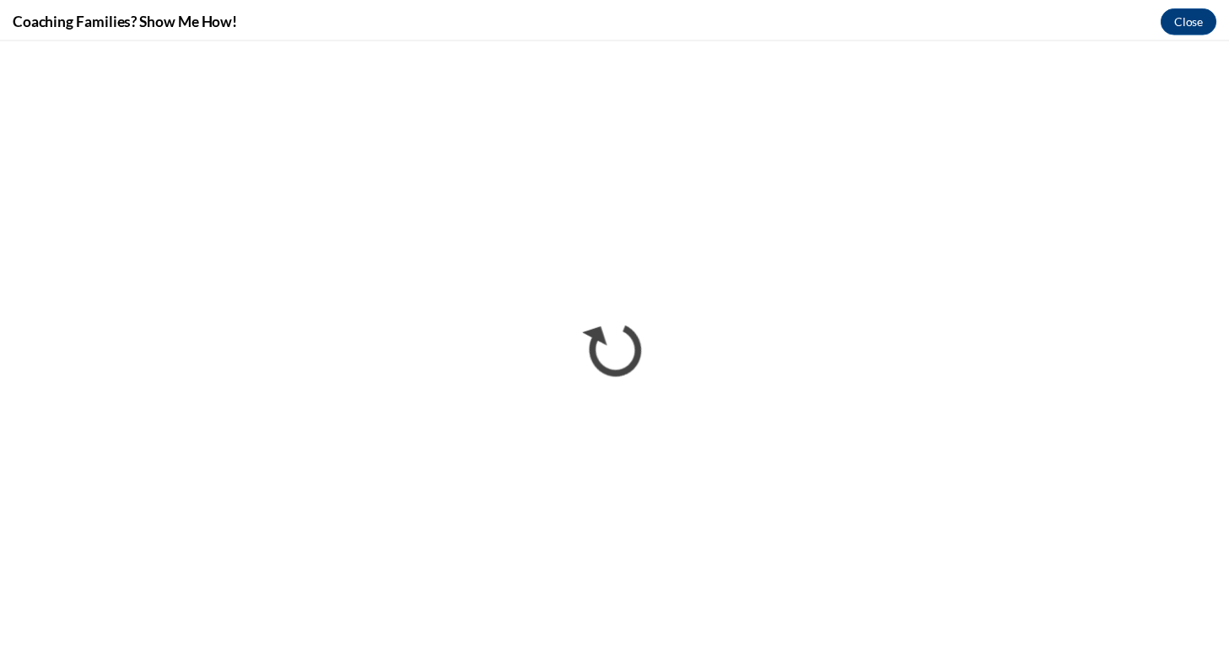
scroll to position [0, 0]
